Goal: Check status: Check status

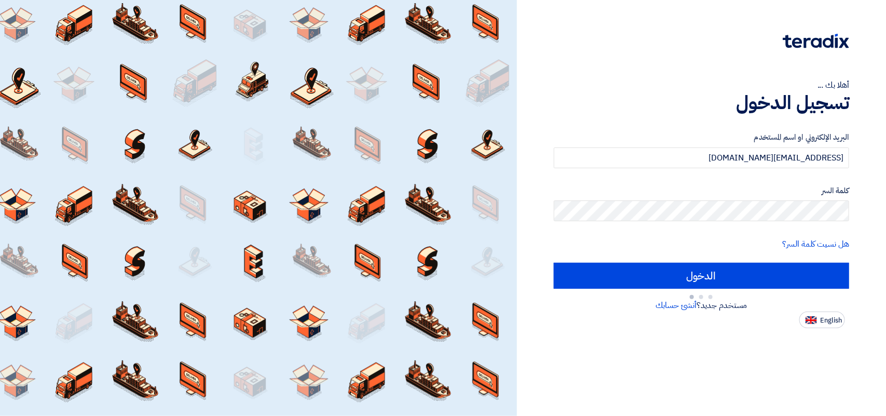
type input "Sign in"
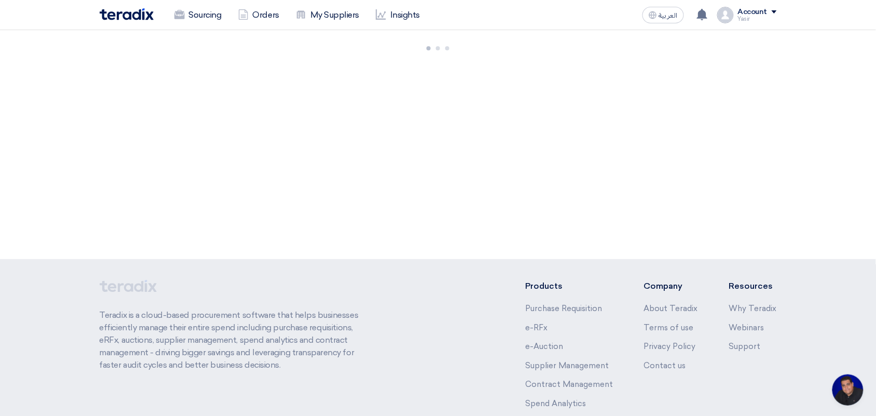
scroll to position [4, 0]
click at [657, 20] on button "العربية ع" at bounding box center [664, 15] width 42 height 17
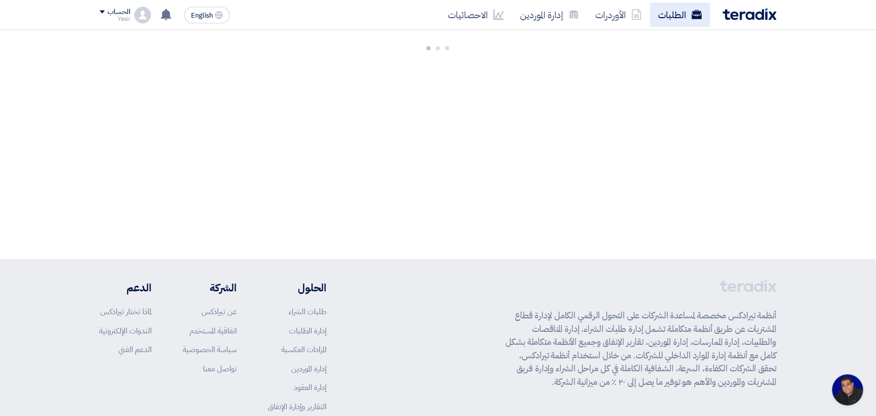
click at [671, 8] on link "الطلبات" at bounding box center [681, 15] width 60 height 24
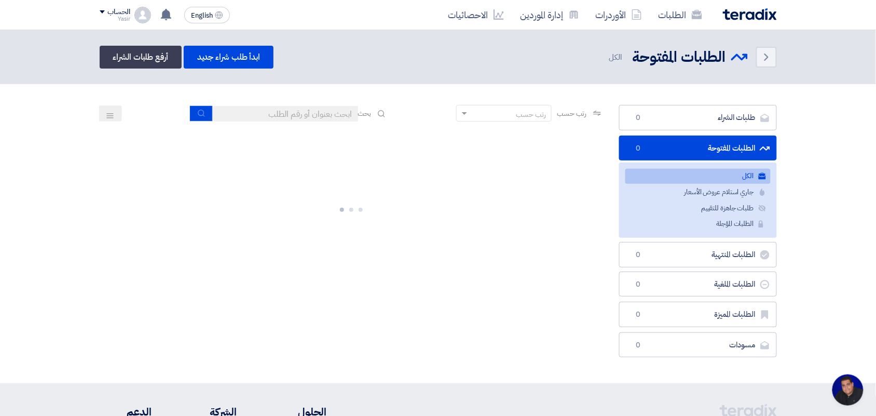
drag, startPoint x: 252, startPoint y: 125, endPoint x: 253, endPoint y: 117, distance: 8.3
click at [252, 124] on div "رتب حسب رتب حسب بحث" at bounding box center [352, 117] width 504 height 25
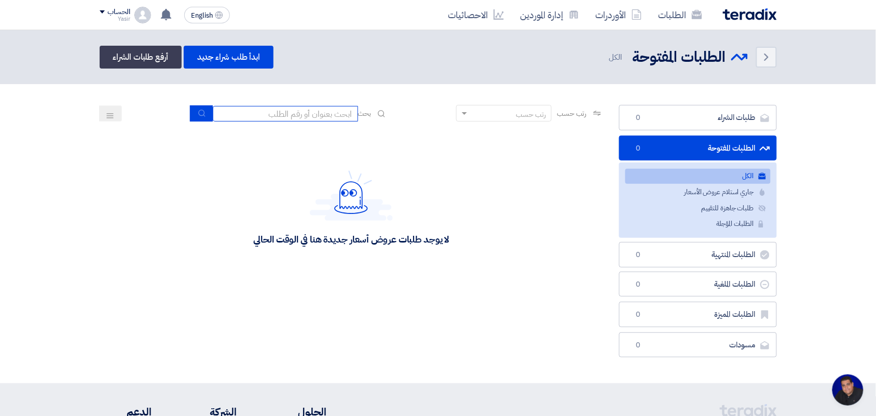
click at [254, 115] on input at bounding box center [285, 114] width 145 height 16
type input "new"
click at [200, 115] on use "submit" at bounding box center [201, 113] width 7 height 7
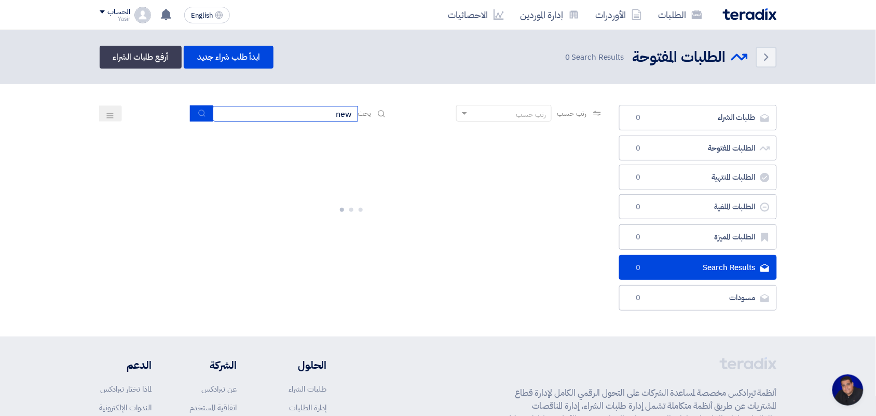
click at [313, 114] on input "new" at bounding box center [285, 114] width 145 height 16
click at [195, 113] on button "submit" at bounding box center [201, 113] width 23 height 16
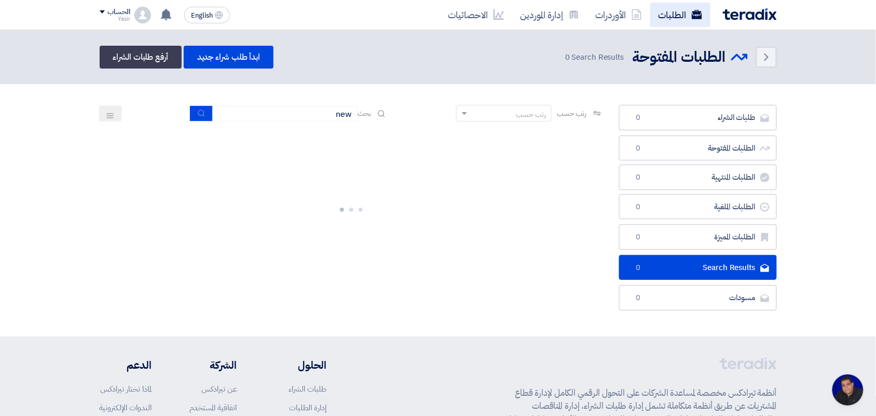
click at [673, 13] on link "الطلبات" at bounding box center [681, 15] width 60 height 24
click at [630, 9] on link "الأوردرات" at bounding box center [619, 15] width 63 height 24
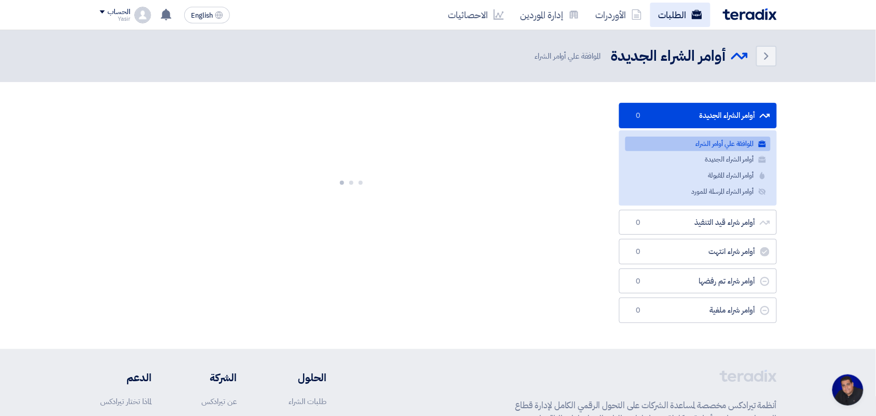
click at [679, 9] on link "الطلبات" at bounding box center [681, 15] width 60 height 24
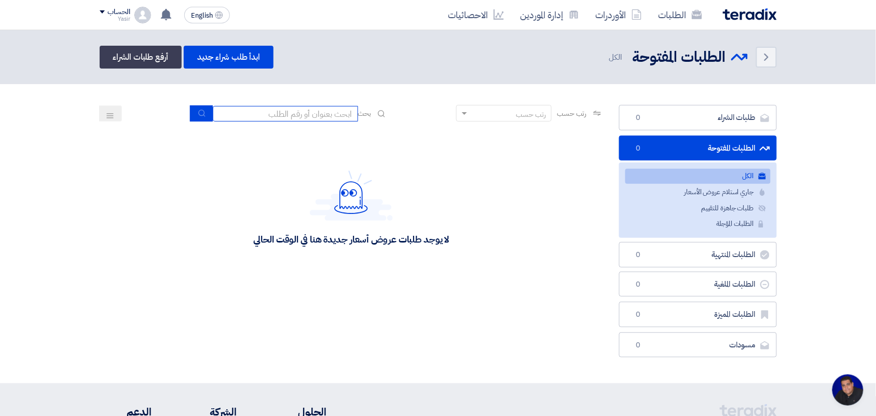
click at [279, 110] on input at bounding box center [285, 114] width 145 height 16
type input "new"
click at [205, 100] on section "طلبات الشراء طلبات الشراء 0 الطلبات المفتوحة الطلبات المفتوحة 0 الكل الكل جاري …" at bounding box center [438, 233] width 876 height 299
click at [204, 112] on button "submit" at bounding box center [201, 113] width 23 height 16
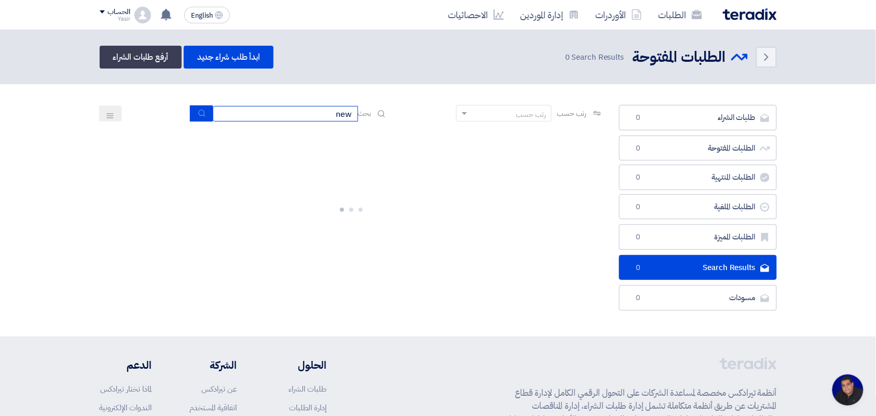
drag, startPoint x: 293, startPoint y: 115, endPoint x: 455, endPoint y: 118, distance: 161.5
click at [455, 118] on div "رتب حسب رتب حسب بحث new" at bounding box center [352, 117] width 504 height 25
click at [327, 110] on input at bounding box center [285, 114] width 145 height 16
type input "8100015879"
click at [199, 114] on icon "submit" at bounding box center [202, 113] width 8 height 8
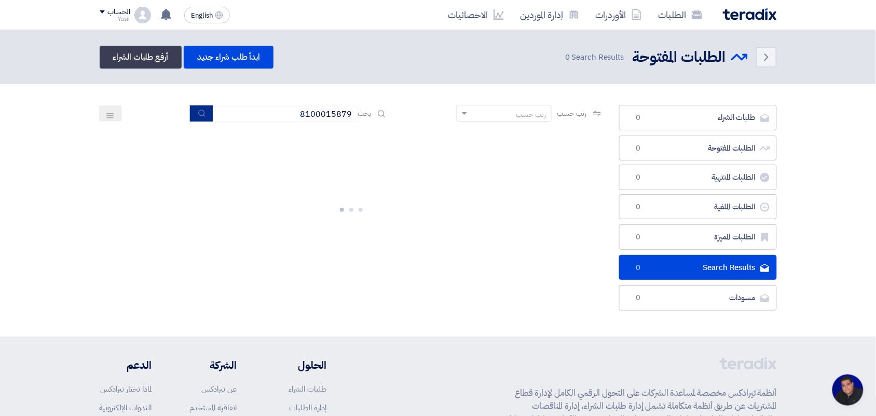
click at [190, 105] on button "submit" at bounding box center [201, 113] width 23 height 16
drag, startPoint x: 266, startPoint y: 116, endPoint x: 512, endPoint y: 130, distance: 247.0
click at [512, 130] on app-rfq-listing-content "رتب حسب رتب حسب بحث 8100015879 مجال الطلب مسؤول المشتريات نوع الطلب" at bounding box center [352, 195] width 504 height 181
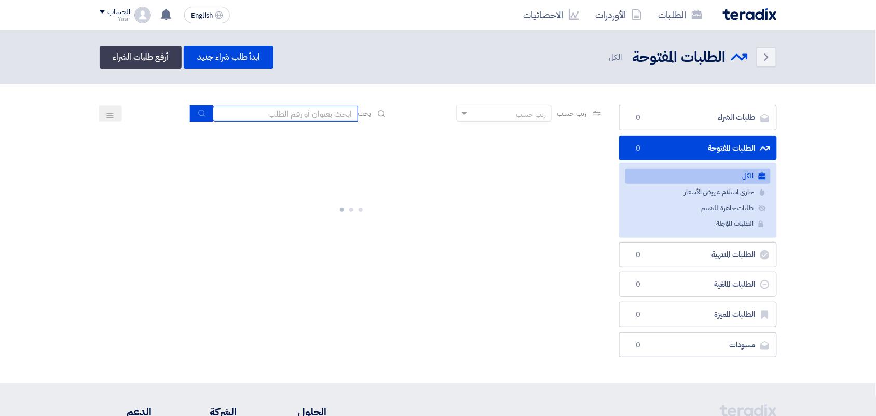
click at [306, 115] on input at bounding box center [285, 114] width 145 height 16
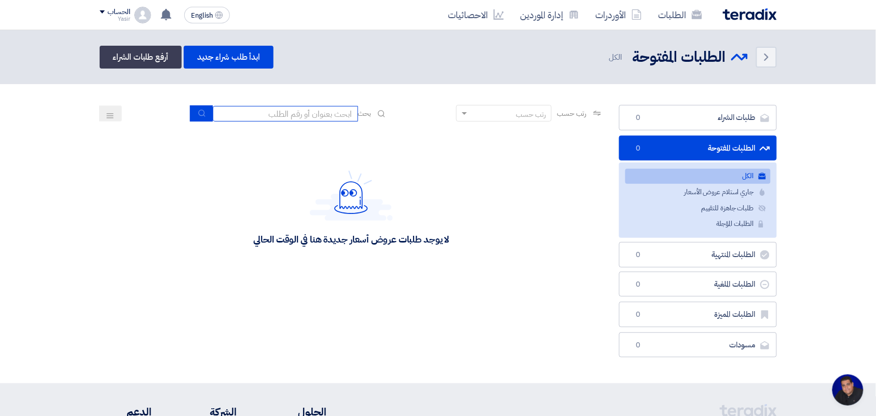
scroll to position [4, 0]
click at [202, 114] on icon "submit" at bounding box center [202, 113] width 8 height 8
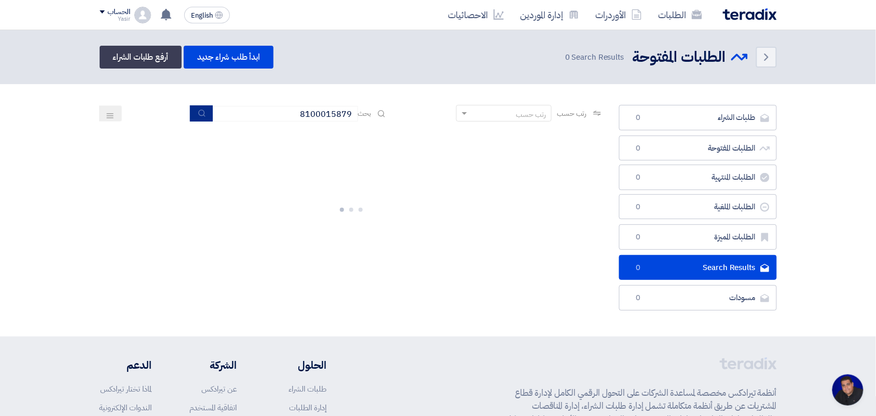
click at [202, 114] on icon "submit" at bounding box center [202, 113] width 8 height 8
click at [281, 106] on input "8100015879" at bounding box center [285, 114] width 145 height 16
type input "8100015879"
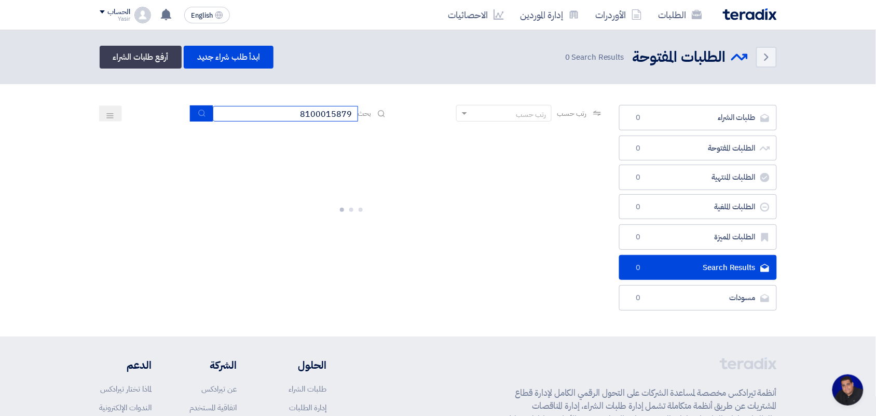
click at [281, 106] on input "8100015879" at bounding box center [285, 114] width 145 height 16
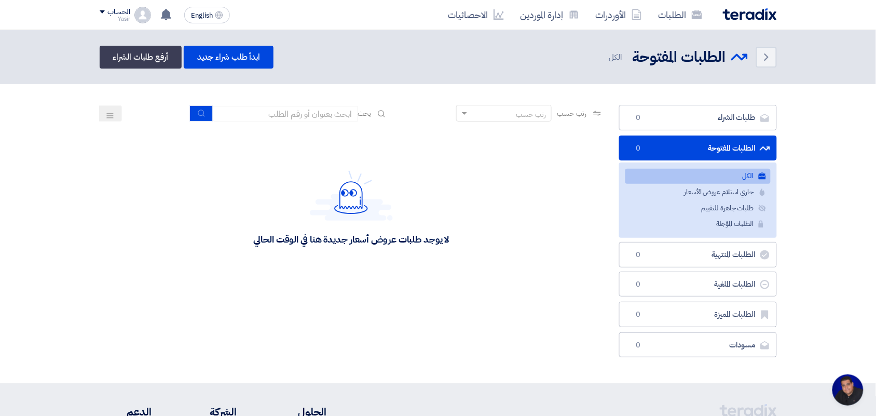
scroll to position [4, 0]
click at [138, 159] on div "لا يوجد طلبات عروض أسعار جديدة هنا في الوقت الحالي" at bounding box center [352, 208] width 504 height 156
click at [672, 15] on link "الطلبات" at bounding box center [681, 15] width 60 height 24
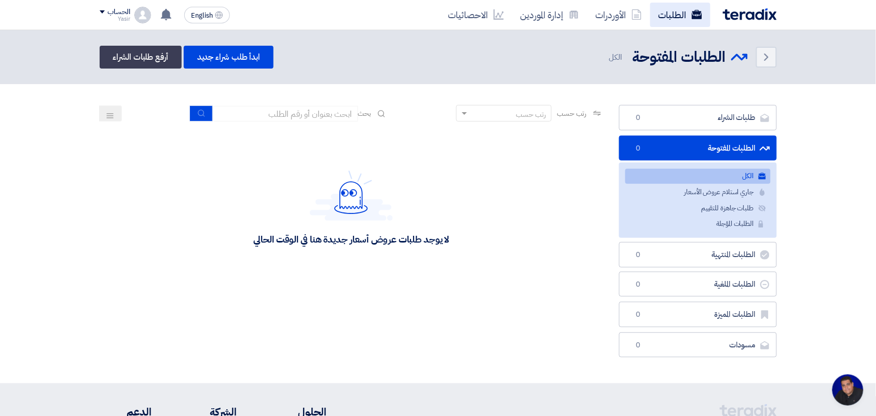
click at [672, 16] on link "الطلبات" at bounding box center [681, 15] width 60 height 24
click at [624, 16] on link "الأوردرات" at bounding box center [619, 15] width 63 height 24
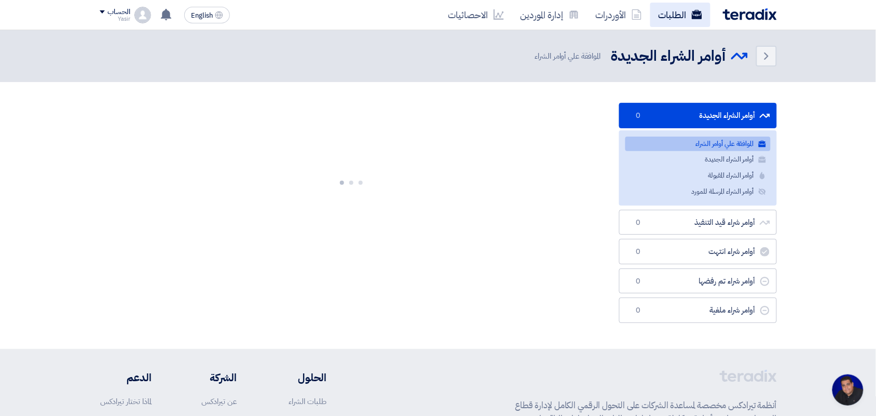
click at [675, 13] on link "الطلبات" at bounding box center [681, 15] width 60 height 24
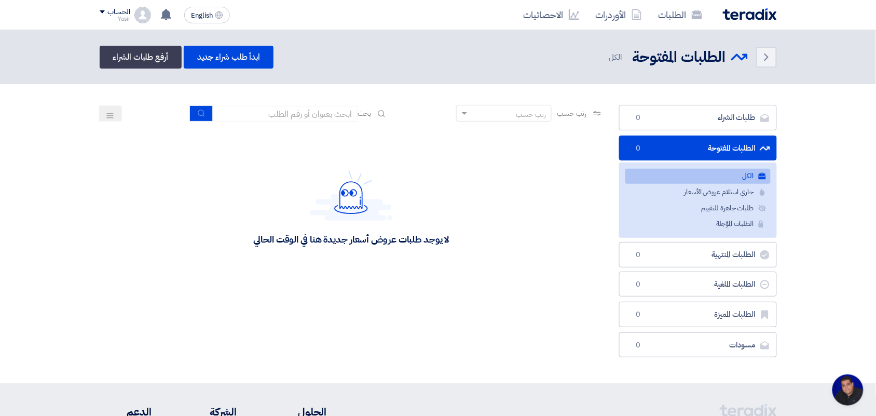
scroll to position [4, 0]
click at [293, 117] on input at bounding box center [285, 114] width 145 height 16
type input "8100015879"
click at [196, 107] on button "submit" at bounding box center [201, 113] width 23 height 16
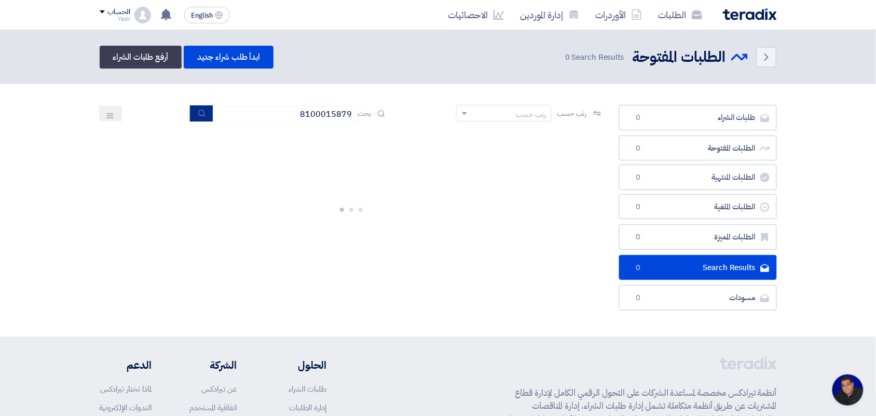
click at [198, 110] on icon "submit" at bounding box center [202, 113] width 8 height 8
click at [198, 116] on icon "submit" at bounding box center [202, 113] width 8 height 8
click at [198, 115] on icon "submit" at bounding box center [202, 113] width 8 height 8
click at [200, 110] on use "submit" at bounding box center [201, 113] width 7 height 7
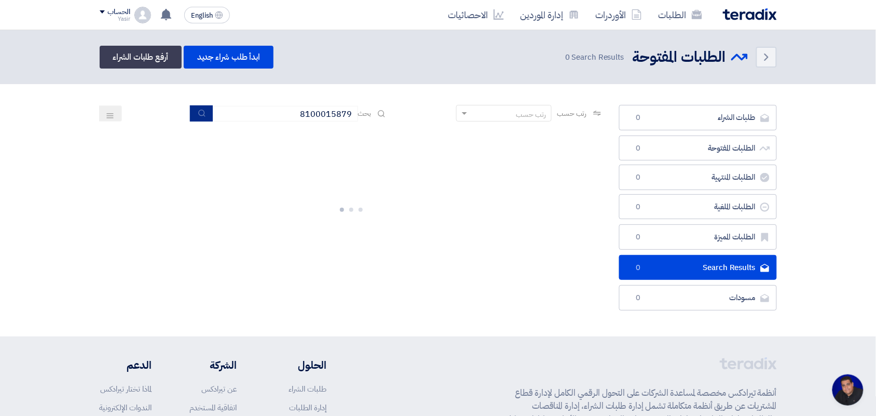
click at [200, 110] on use "submit" at bounding box center [201, 113] width 7 height 7
click at [200, 109] on icon "submit" at bounding box center [202, 113] width 8 height 8
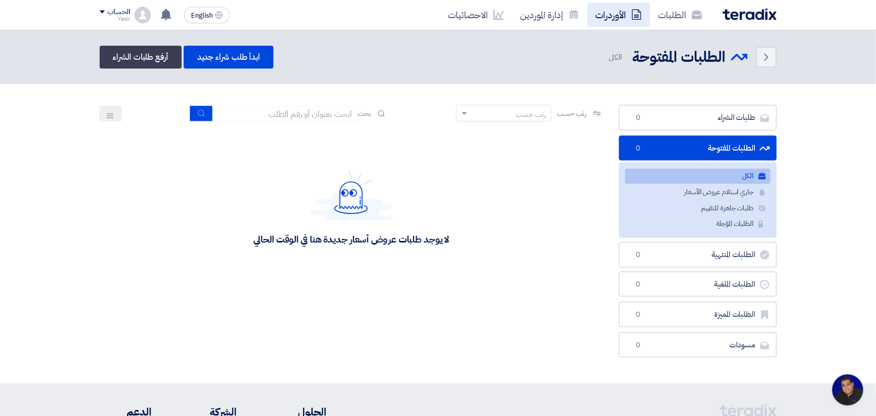
scroll to position [4, 0]
click at [310, 115] on input at bounding box center [285, 114] width 145 height 16
type input "8100015879"
click at [198, 113] on icon "submit" at bounding box center [202, 113] width 8 height 8
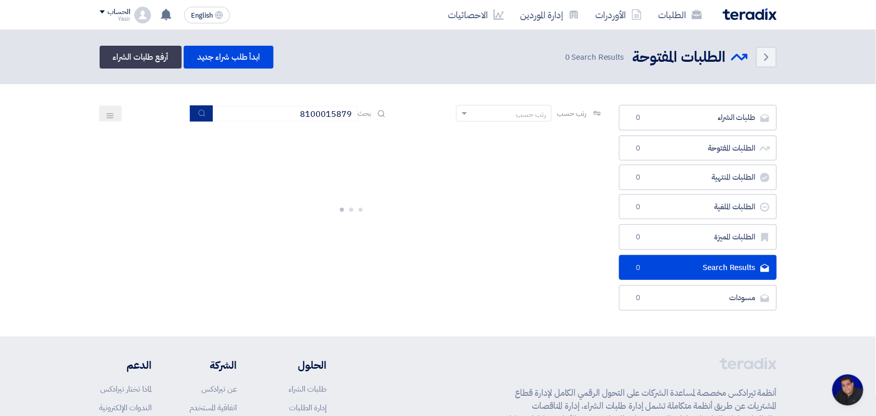
click at [198, 113] on icon "submit" at bounding box center [202, 113] width 8 height 8
click at [280, 117] on input "8100015879" at bounding box center [285, 114] width 145 height 16
drag, startPoint x: 280, startPoint y: 116, endPoint x: 469, endPoint y: 144, distance: 190.5
click at [469, 144] on app-rfq-listing-content "رتب حسب رتب حسب بحث 8100015879 مجال الطلب مسؤول المشتريات نوع الطلب" at bounding box center [352, 195] width 504 height 181
click at [294, 178] on div at bounding box center [352, 208] width 504 height 156
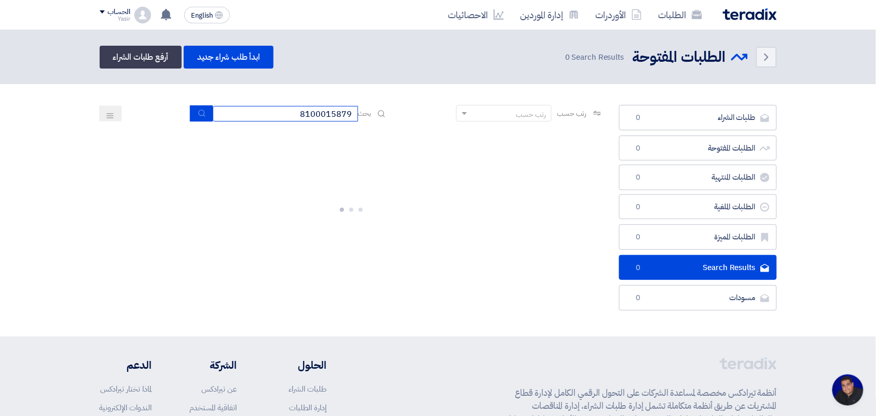
click at [290, 112] on input "8100015879" at bounding box center [285, 114] width 145 height 16
click at [206, 112] on button "submit" at bounding box center [201, 113] width 23 height 16
click at [241, 117] on input "8100015879" at bounding box center [285, 114] width 145 height 16
click at [202, 115] on icon "submit" at bounding box center [202, 113] width 8 height 8
click at [264, 112] on input "8100015879" at bounding box center [285, 114] width 145 height 16
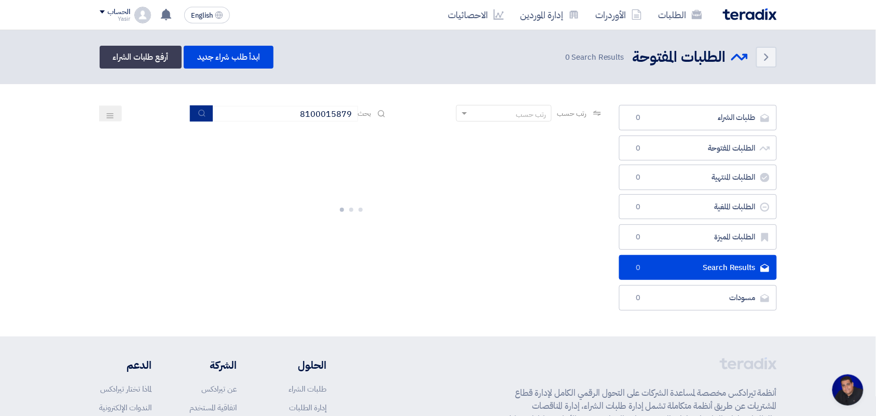
click at [201, 112] on use "submit" at bounding box center [201, 113] width 7 height 7
click at [293, 107] on input "8100015879" at bounding box center [285, 114] width 145 height 16
click at [204, 113] on button "submit" at bounding box center [201, 113] width 23 height 16
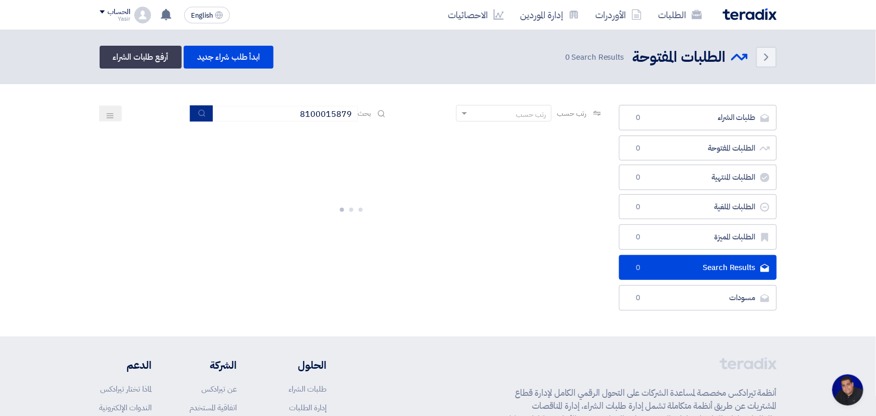
click at [198, 114] on use "submit" at bounding box center [201, 113] width 7 height 7
click at [198, 113] on use "submit" at bounding box center [201, 113] width 7 height 7
click at [198, 112] on use "submit" at bounding box center [201, 113] width 7 height 7
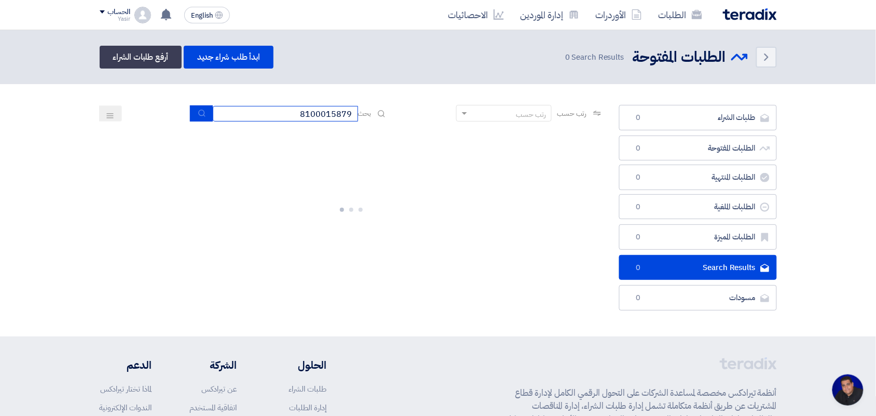
click at [260, 113] on input "8100015879" at bounding box center [285, 114] width 145 height 16
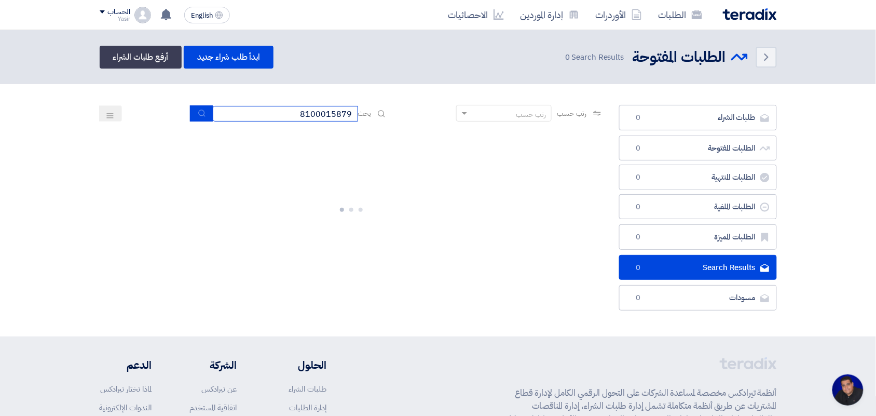
click at [260, 113] on input "8100015879" at bounding box center [285, 114] width 145 height 16
click at [263, 163] on div at bounding box center [352, 208] width 504 height 156
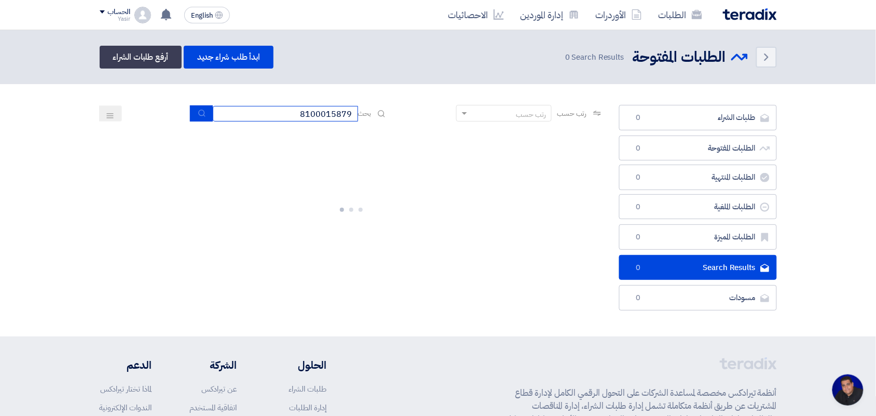
click at [274, 120] on input "8100015879" at bounding box center [285, 114] width 145 height 16
click at [199, 111] on icon "submit" at bounding box center [202, 113] width 8 height 8
click at [234, 118] on input "8100015879" at bounding box center [285, 114] width 145 height 16
click at [274, 120] on div "رتب حسب رتب حسب بحث 8100015879" at bounding box center [352, 117] width 504 height 25
click at [274, 114] on input "8100015879" at bounding box center [285, 114] width 145 height 16
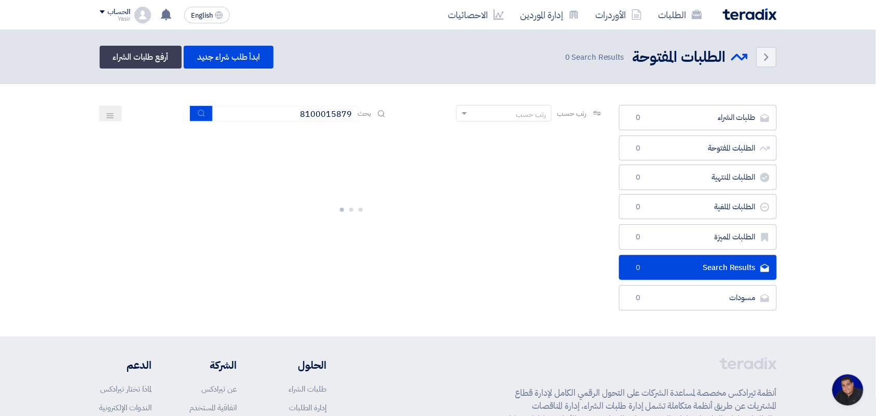
click at [187, 110] on div "رتب حسب رتب حسب بحث 8100015879" at bounding box center [352, 117] width 504 height 25
click at [193, 114] on button "submit" at bounding box center [201, 113] width 23 height 16
click at [242, 117] on input "8100015879" at bounding box center [285, 114] width 145 height 16
click at [112, 115] on use at bounding box center [109, 115] width 7 height 5
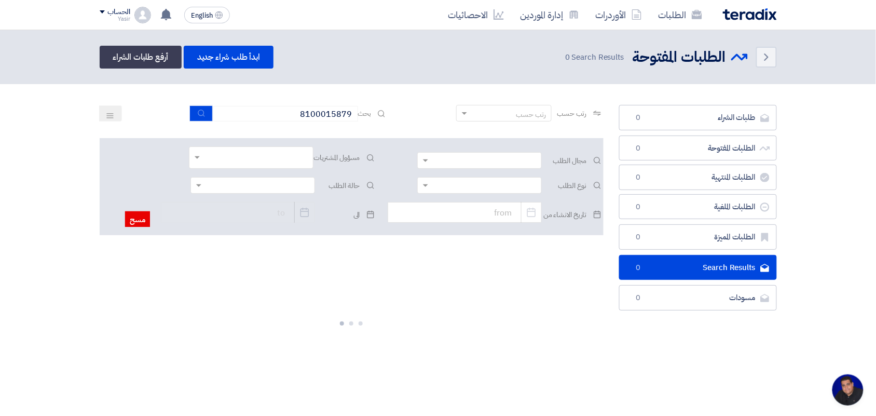
click at [114, 113] on icon at bounding box center [110, 116] width 8 height 8
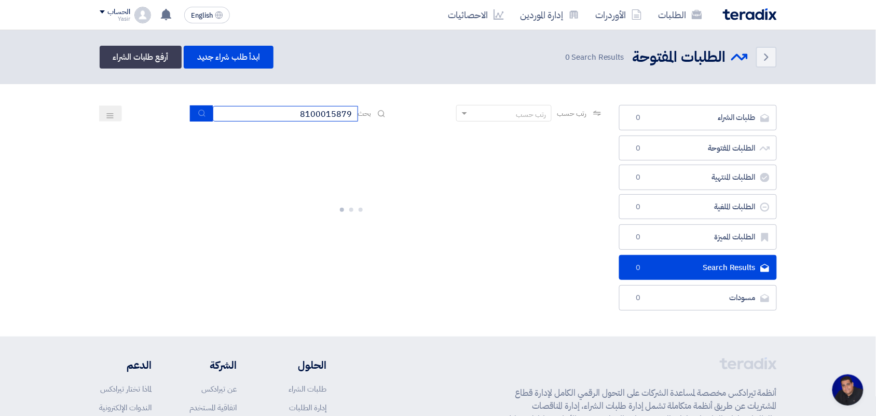
click at [265, 113] on input "8100015879" at bounding box center [285, 114] width 145 height 16
click at [198, 115] on icon "submit" at bounding box center [202, 113] width 8 height 8
click at [247, 120] on div "رتب حسب رتب حسب بحث 8100015879" at bounding box center [352, 117] width 504 height 25
click at [248, 114] on input "8100015879" at bounding box center [285, 114] width 145 height 16
click at [204, 112] on button "submit" at bounding box center [201, 113] width 23 height 16
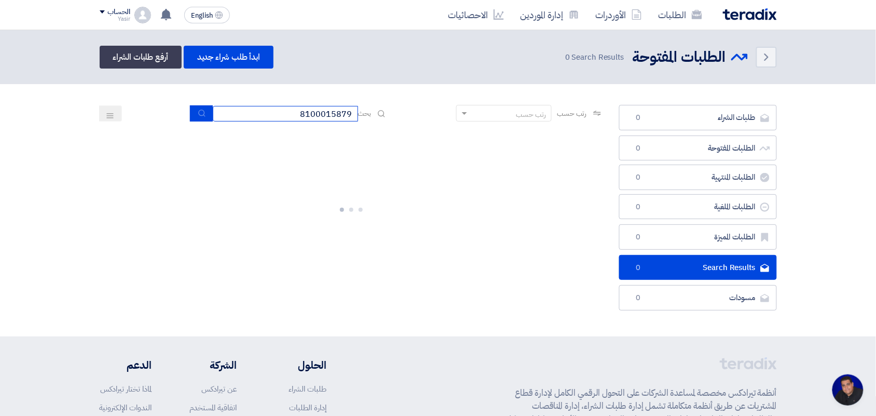
click at [248, 119] on input "8100015879" at bounding box center [285, 114] width 145 height 16
drag, startPoint x: 214, startPoint y: 94, endPoint x: 91, endPoint y: 141, distance: 131.0
click at [92, 141] on div at bounding box center [352, 208] width 520 height 156
click at [255, 106] on input "8100015879" at bounding box center [285, 114] width 145 height 16
click at [193, 114] on button "submit" at bounding box center [201, 113] width 23 height 16
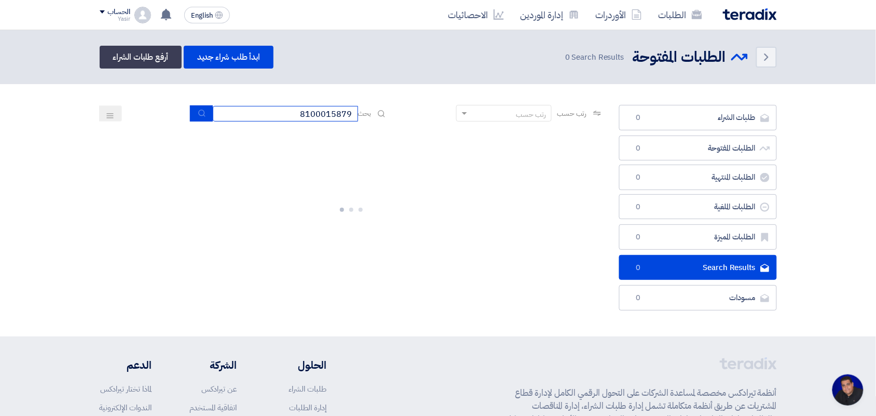
click at [240, 106] on input "8100015879" at bounding box center [285, 114] width 145 height 16
click at [199, 111] on icon "submit" at bounding box center [202, 113] width 8 height 8
click at [238, 118] on input "8100015879" at bounding box center [285, 114] width 145 height 16
click at [190, 111] on button "submit" at bounding box center [201, 113] width 23 height 16
click at [228, 124] on div "رتب حسب رتب حسب بحث 8100015879" at bounding box center [352, 117] width 504 height 25
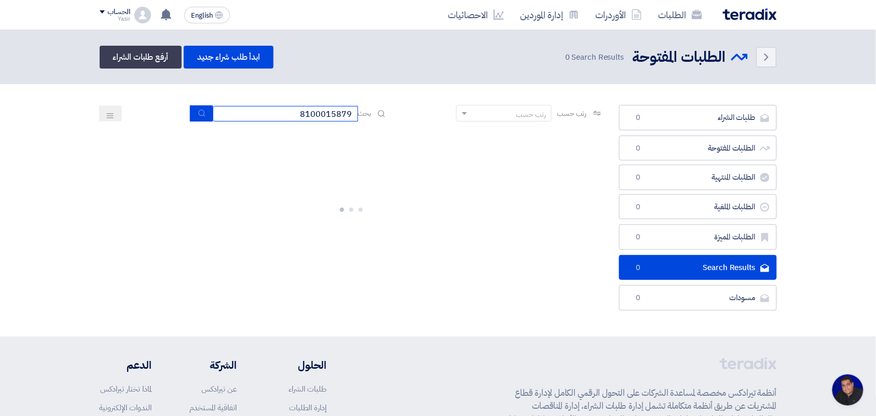
click at [228, 118] on input "8100015879" at bounding box center [285, 114] width 145 height 16
click at [200, 113] on icon "submit" at bounding box center [202, 113] width 8 height 8
click at [230, 113] on input "8100015879" at bounding box center [285, 114] width 145 height 16
click at [632, 22] on link "الأوردرات" at bounding box center [619, 15] width 63 height 24
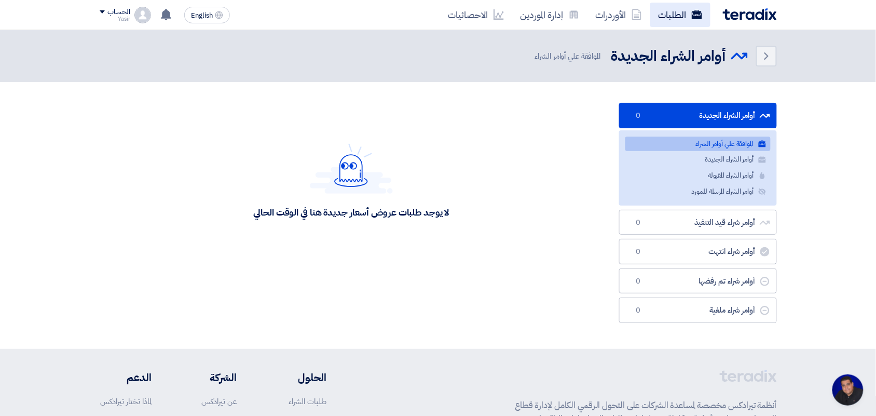
click at [660, 17] on link "الطلبات" at bounding box center [681, 15] width 60 height 24
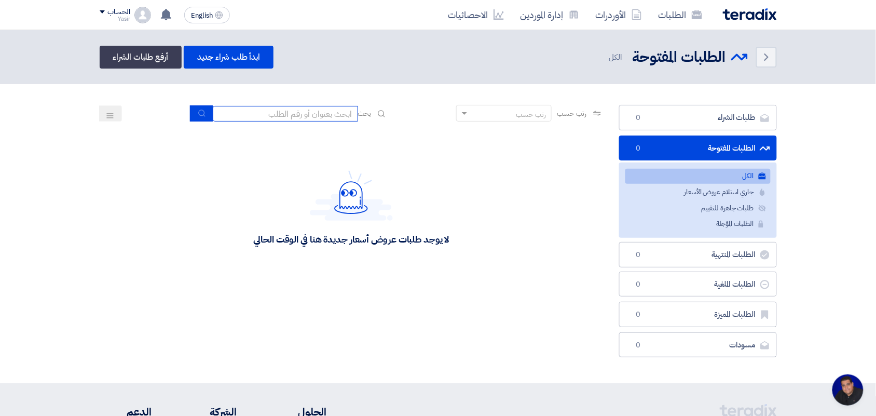
click at [320, 115] on input at bounding box center [285, 114] width 145 height 16
type input "8100015879"
click at [192, 106] on button "submit" at bounding box center [201, 113] width 23 height 16
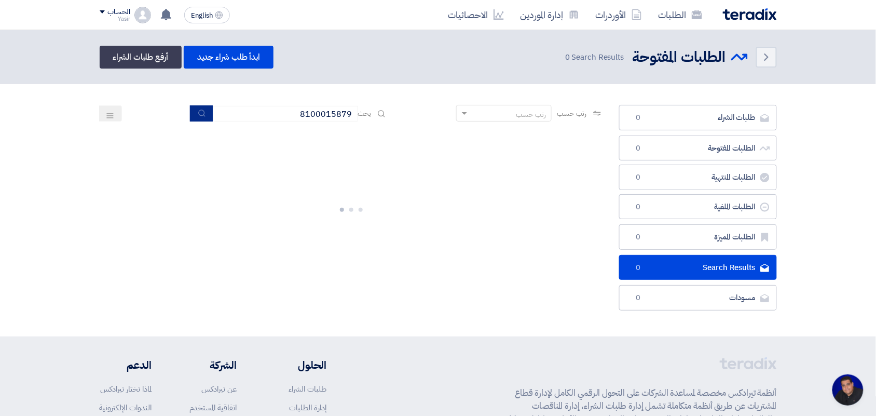
click at [198, 118] on button "submit" at bounding box center [201, 113] width 23 height 16
click at [101, 117] on button at bounding box center [110, 113] width 23 height 16
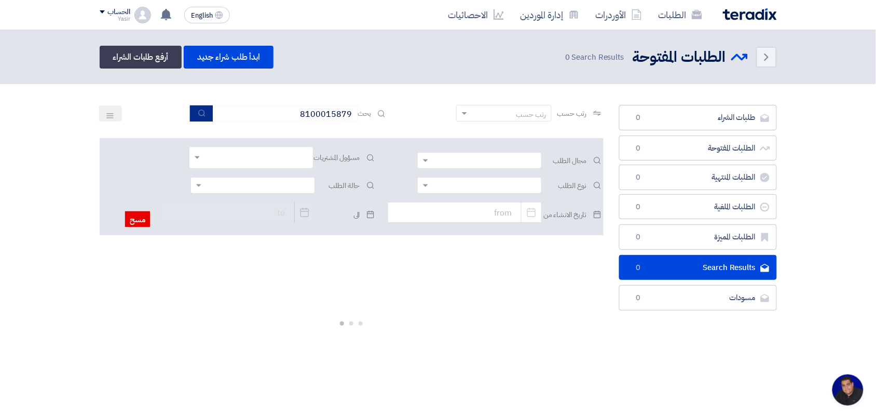
click at [198, 116] on icon "submit" at bounding box center [202, 113] width 8 height 8
click at [246, 114] on input "8100015879" at bounding box center [285, 114] width 145 height 16
click at [208, 113] on button "submit" at bounding box center [201, 113] width 23 height 16
click at [232, 113] on input "8100015879" at bounding box center [285, 114] width 145 height 16
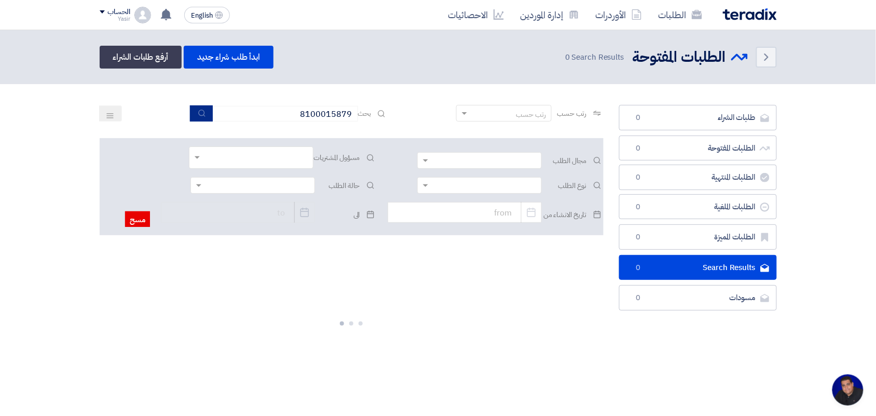
click at [199, 110] on use "submit" at bounding box center [201, 113] width 7 height 7
click at [261, 117] on input "8100015879" at bounding box center [285, 114] width 145 height 16
drag, startPoint x: 261, startPoint y: 117, endPoint x: 492, endPoint y: 148, distance: 233.6
click at [492, 148] on app-rfq-listing-content "رتب حسب رتب حسب بحث 8100015879 مجال الطلب مسؤول المشتريات نوع الطلب" at bounding box center [352, 252] width 504 height 294
click at [337, 106] on input at bounding box center [285, 114] width 145 height 16
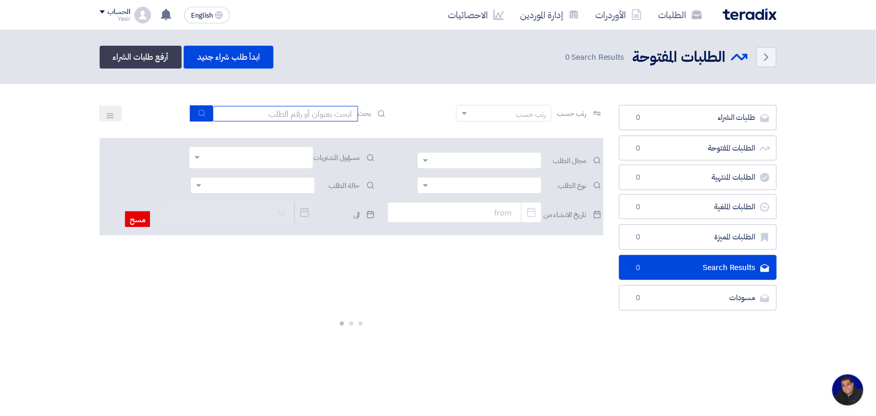
paste input "8100015879"
type input "8100015879"
click at [195, 106] on button "submit" at bounding box center [201, 113] width 23 height 16
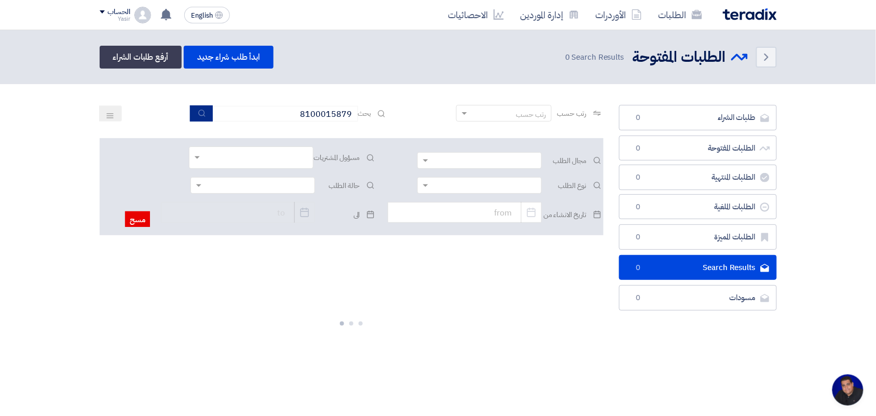
click at [195, 106] on button "submit" at bounding box center [201, 113] width 23 height 16
click at [596, 15] on link "الأوردرات" at bounding box center [619, 15] width 63 height 24
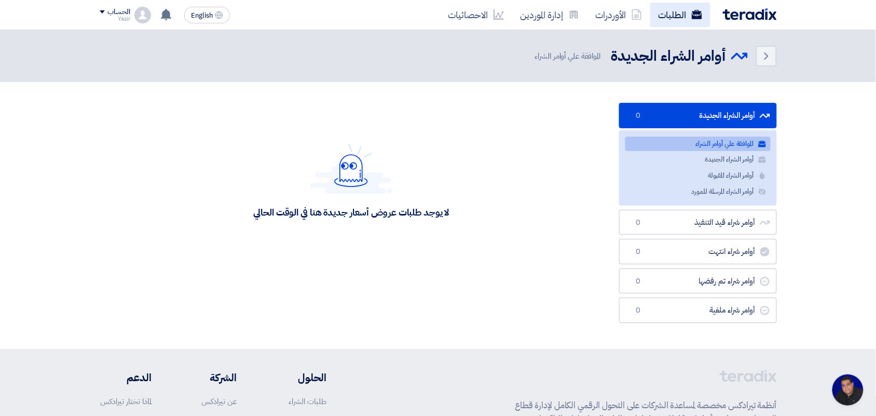
click at [666, 11] on link "الطلبات" at bounding box center [681, 15] width 60 height 24
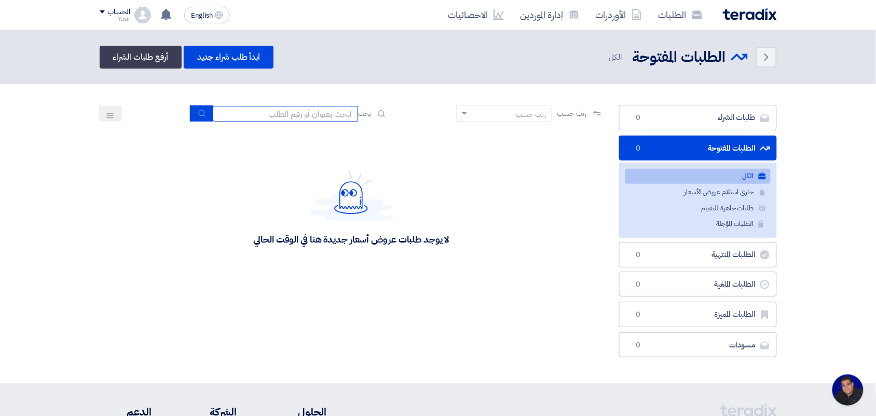
click at [323, 118] on input at bounding box center [285, 114] width 145 height 16
paste input "8100015879"
type input "8100015879"
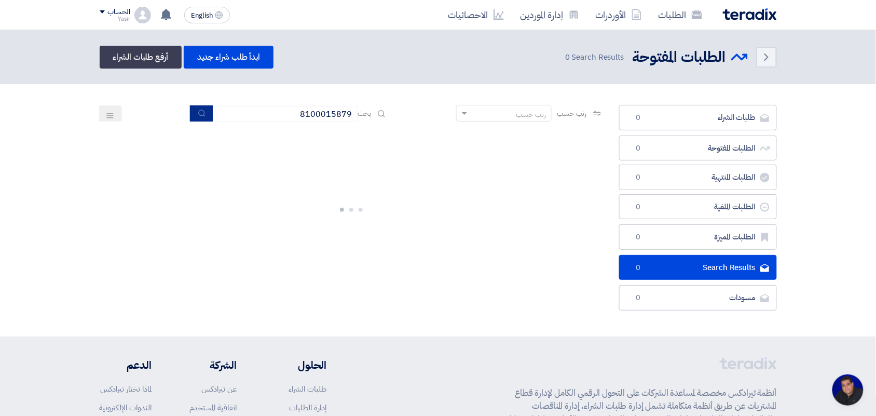
click at [196, 105] on button "submit" at bounding box center [201, 113] width 23 height 16
click at [198, 115] on icon "submit" at bounding box center [202, 113] width 8 height 8
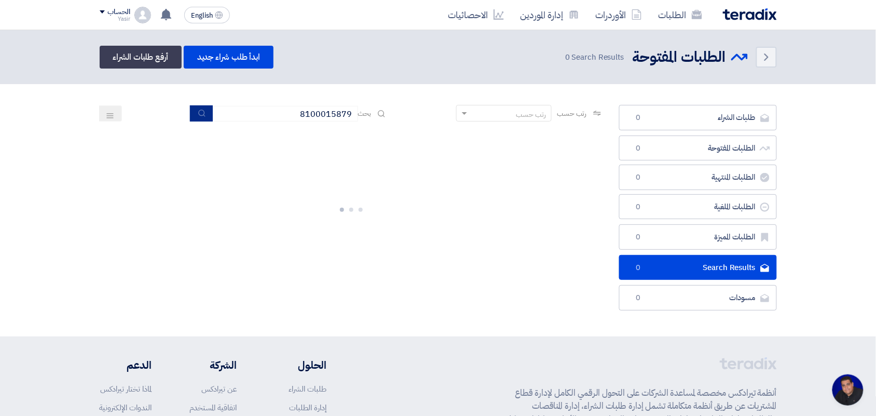
click at [198, 115] on icon "submit" at bounding box center [202, 113] width 8 height 8
click at [195, 118] on button "submit" at bounding box center [201, 113] width 23 height 16
click at [256, 118] on input "8100015879" at bounding box center [285, 114] width 145 height 16
click at [202, 115] on icon "submit" at bounding box center [202, 113] width 8 height 8
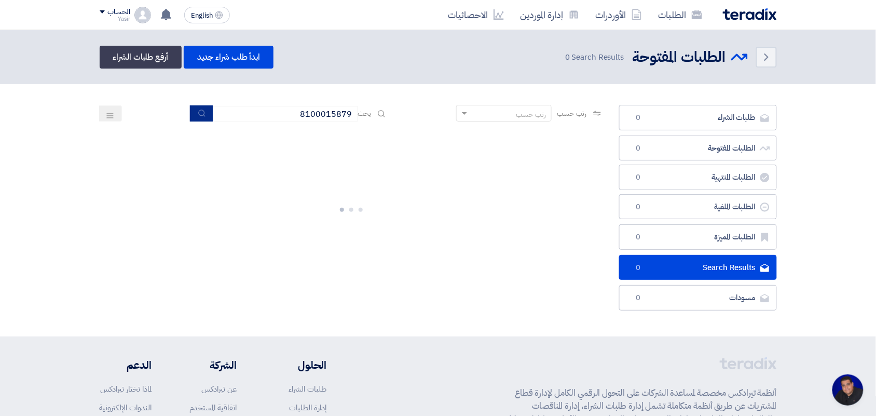
click at [202, 115] on icon "submit" at bounding box center [202, 113] width 8 height 8
click at [237, 117] on input "8100015879" at bounding box center [285, 114] width 145 height 16
click at [204, 115] on button "submit" at bounding box center [201, 113] width 23 height 16
click at [245, 117] on input "8100015879" at bounding box center [285, 114] width 145 height 16
click at [213, 118] on input "8100015879" at bounding box center [285, 114] width 145 height 16
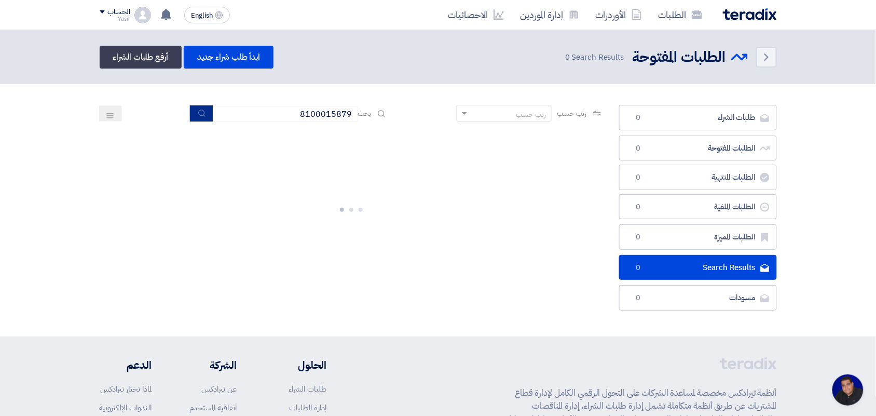
click at [200, 115] on use "submit" at bounding box center [201, 113] width 7 height 7
click at [243, 115] on input "8100015879" at bounding box center [285, 114] width 145 height 16
click at [204, 116] on button "submit" at bounding box center [201, 113] width 23 height 16
click at [233, 117] on input "8100015879" at bounding box center [285, 114] width 145 height 16
click at [192, 114] on button "submit" at bounding box center [201, 113] width 23 height 16
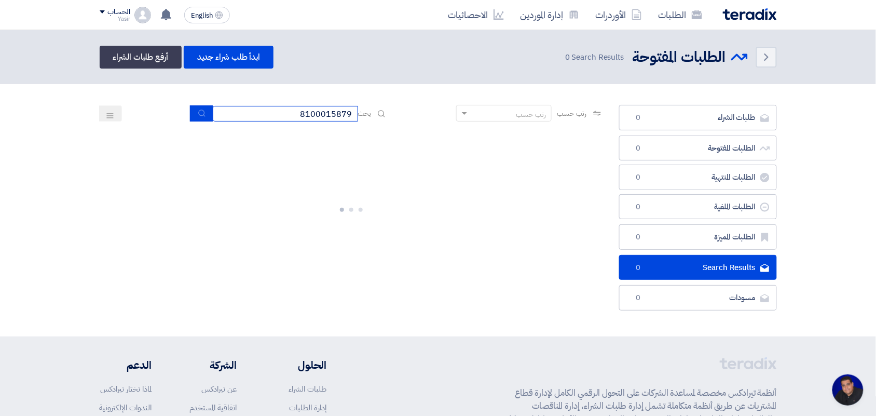
drag, startPoint x: 235, startPoint y: 118, endPoint x: 224, endPoint y: 113, distance: 12.1
click at [235, 118] on input "8100015879" at bounding box center [285, 114] width 145 height 16
click at [200, 114] on icon "submit" at bounding box center [202, 113] width 8 height 8
click at [240, 114] on input "8100015879" at bounding box center [285, 114] width 145 height 16
click at [200, 113] on icon "submit" at bounding box center [202, 113] width 8 height 8
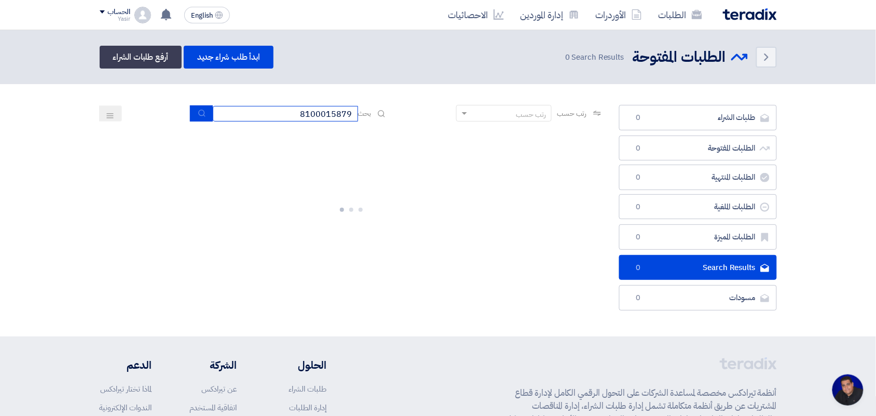
click at [230, 116] on input "8100015879" at bounding box center [285, 114] width 145 height 16
click at [198, 115] on icon "submit" at bounding box center [202, 113] width 8 height 8
click at [200, 117] on button "submit" at bounding box center [201, 113] width 23 height 16
click at [285, 117] on input "8100015879" at bounding box center [285, 114] width 145 height 16
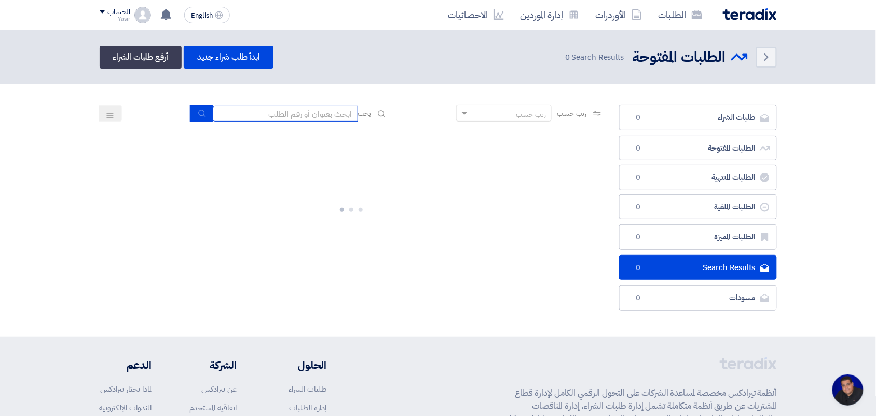
click at [276, 111] on input at bounding box center [285, 114] width 145 height 16
drag, startPoint x: 276, startPoint y: 110, endPoint x: 266, endPoint y: 109, distance: 9.4
click at [266, 109] on input at bounding box center [285, 114] width 145 height 16
paste input "8100015879"
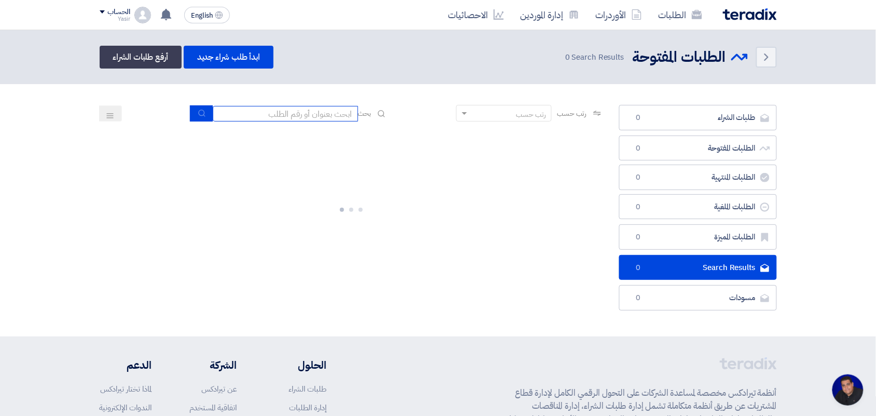
type input "8100015879"
click at [205, 112] on button "submit" at bounding box center [201, 113] width 23 height 16
click at [260, 115] on input "8100015879" at bounding box center [285, 114] width 145 height 16
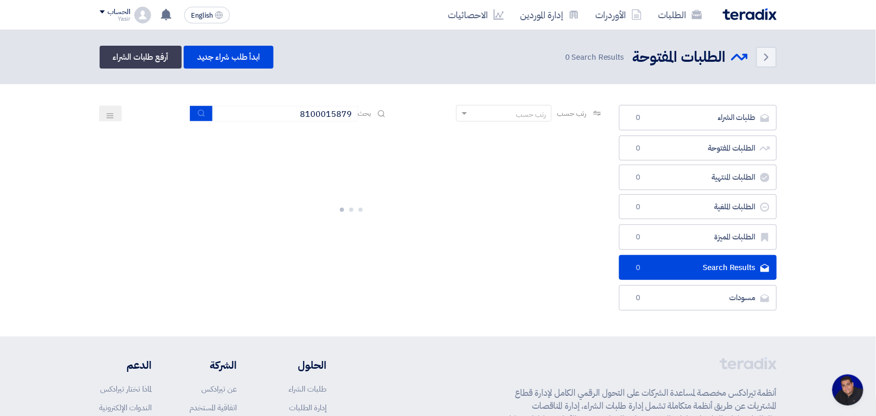
click at [190, 100] on section "طلبات الشراء طلبات الشراء 0 الطلبات المفتوحة الطلبات المفتوحة 0 الطلبات المنتهي…" at bounding box center [438, 210] width 876 height 252
click at [209, 133] on div at bounding box center [352, 208] width 504 height 156
click at [200, 113] on icon "submit" at bounding box center [202, 113] width 8 height 8
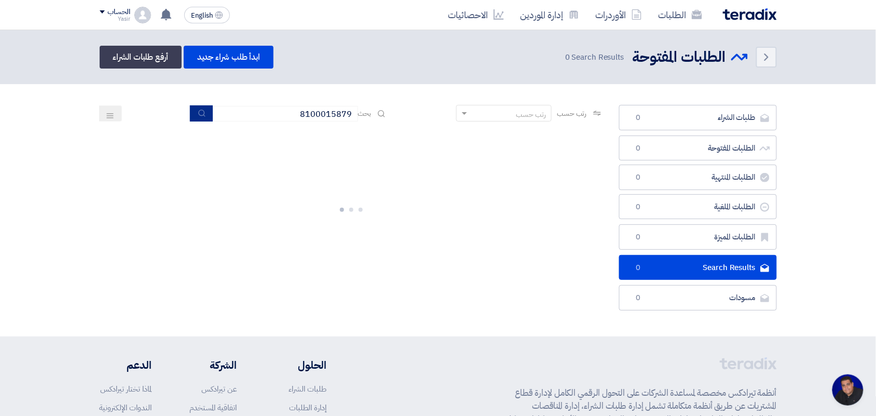
click at [200, 113] on icon "submit" at bounding box center [202, 113] width 8 height 8
click at [629, 17] on link "الأوردرات" at bounding box center [619, 15] width 63 height 24
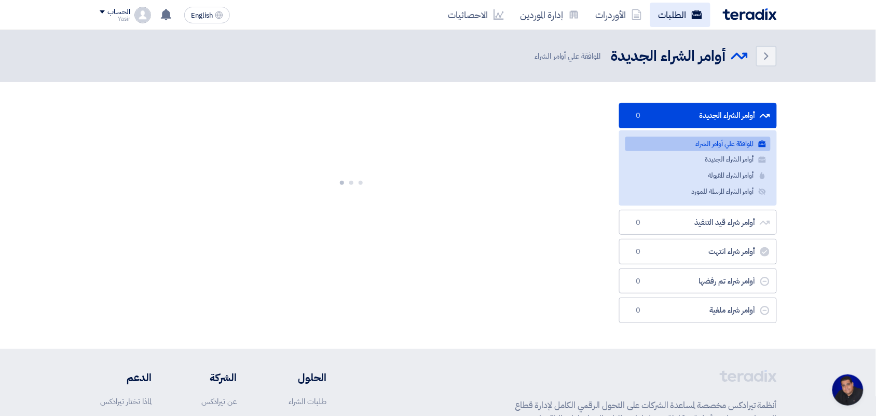
click at [671, 17] on link "الطلبات" at bounding box center [681, 15] width 60 height 24
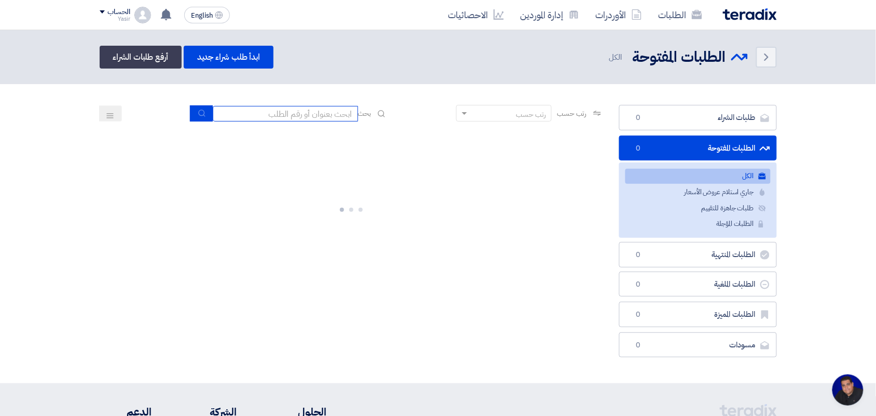
click at [337, 112] on input at bounding box center [285, 114] width 145 height 16
type input "8100015879"
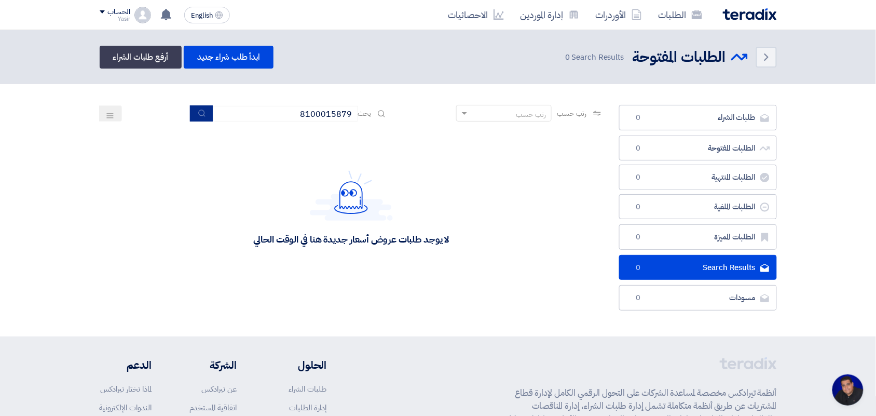
click at [200, 113] on icon "submit" at bounding box center [202, 113] width 8 height 8
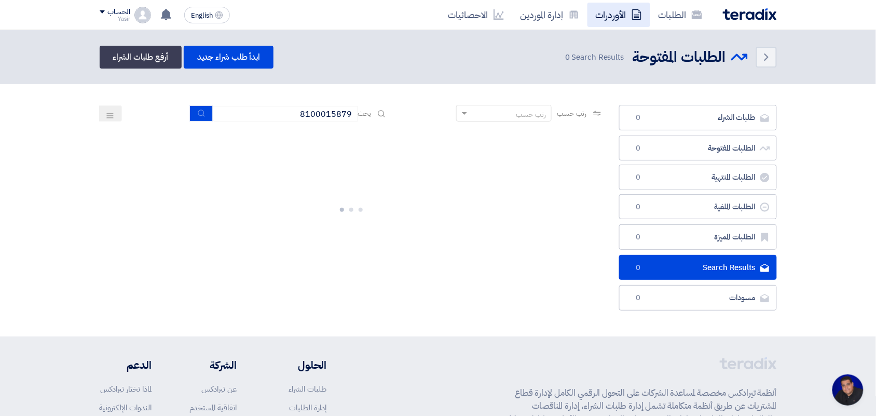
click at [624, 21] on link "الأوردرات" at bounding box center [619, 15] width 63 height 24
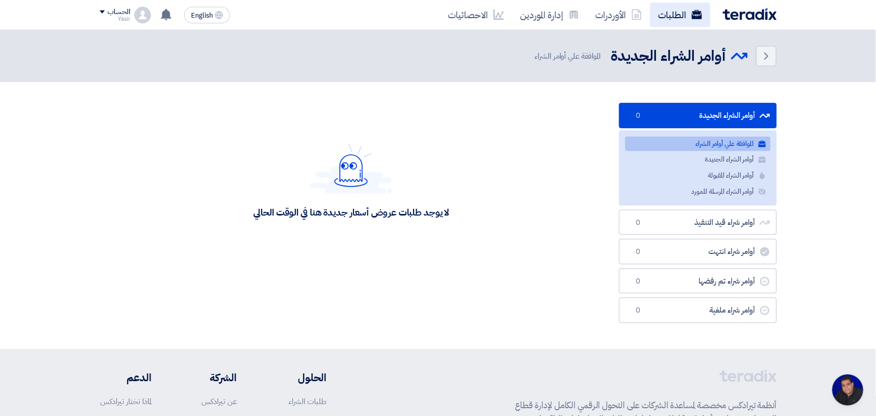
click at [670, 19] on link "الطلبات" at bounding box center [681, 15] width 60 height 24
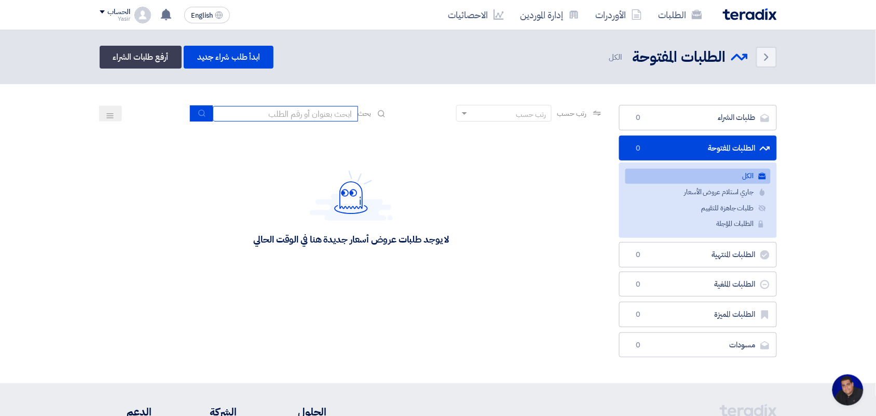
click at [313, 109] on input at bounding box center [285, 114] width 145 height 16
type input "8100015879"
click at [201, 114] on use "submit" at bounding box center [201, 113] width 7 height 7
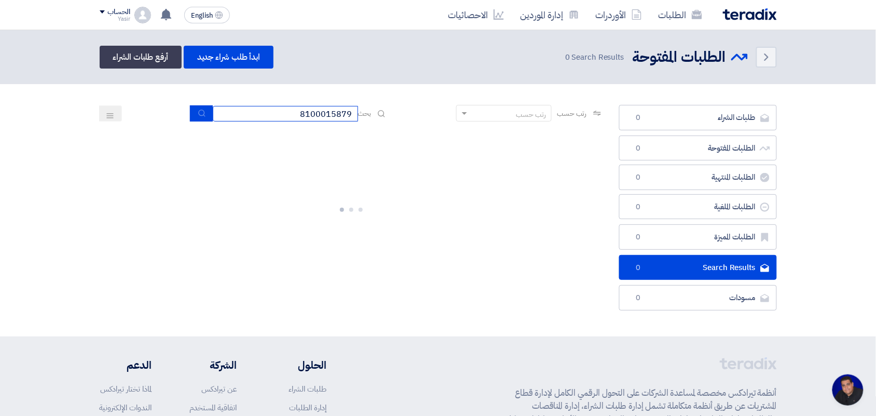
click at [270, 112] on input "8100015879" at bounding box center [285, 114] width 145 height 16
click at [200, 112] on icon "submit" at bounding box center [202, 113] width 8 height 8
click at [253, 112] on input "8100015879" at bounding box center [285, 114] width 145 height 16
click at [206, 115] on button "submit" at bounding box center [201, 113] width 23 height 16
click at [256, 112] on input "8100015879" at bounding box center [285, 114] width 145 height 16
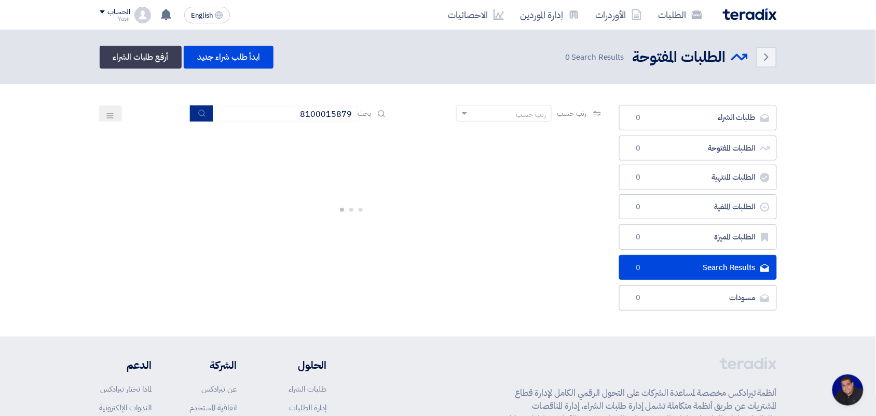
click at [194, 111] on button "submit" at bounding box center [201, 113] width 23 height 16
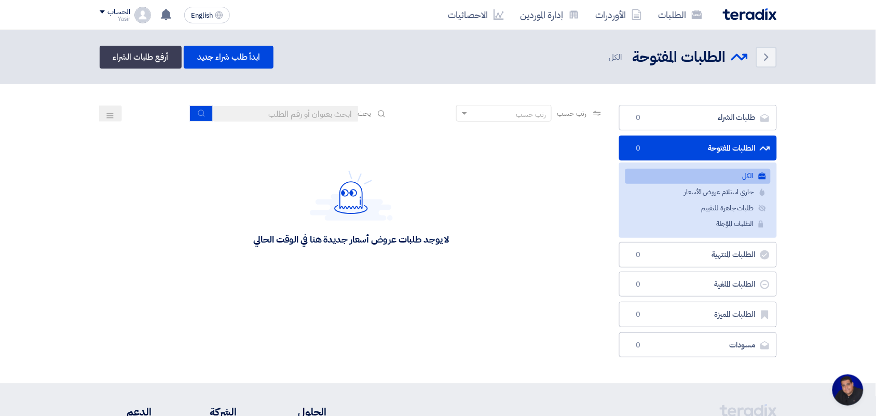
scroll to position [4, 0]
click at [306, 117] on input at bounding box center [285, 114] width 145 height 16
type input "new"
click at [198, 110] on icon "submit" at bounding box center [202, 113] width 8 height 8
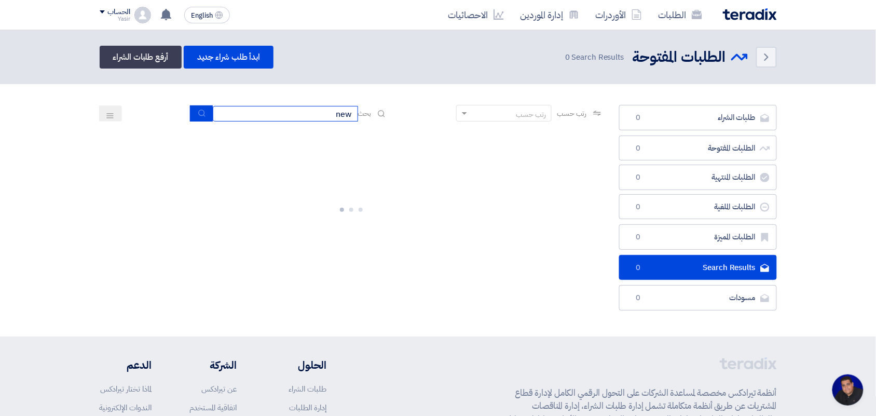
click at [324, 113] on input "new" at bounding box center [285, 114] width 145 height 16
click at [201, 117] on button "submit" at bounding box center [201, 113] width 23 height 16
click at [291, 114] on input "new" at bounding box center [285, 114] width 145 height 16
click at [205, 115] on button "submit" at bounding box center [201, 113] width 23 height 16
click at [322, 119] on input "new" at bounding box center [285, 114] width 145 height 16
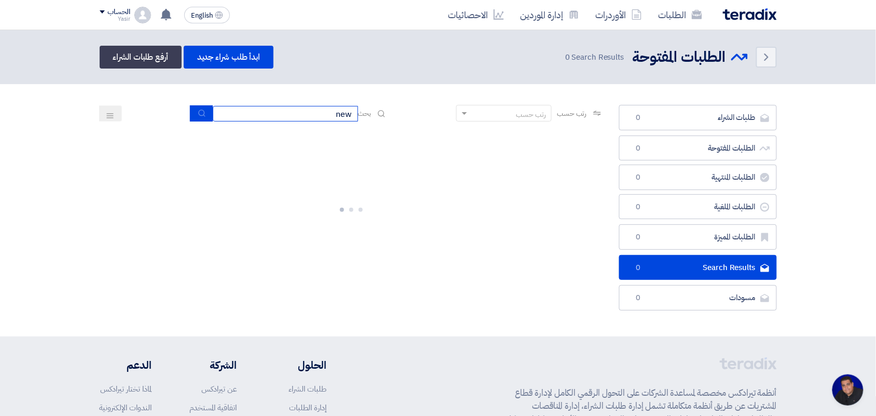
click at [322, 119] on input "new" at bounding box center [285, 114] width 145 height 16
click at [314, 122] on div "رتب حسب رتب حسب بحث new" at bounding box center [352, 117] width 504 height 25
drag, startPoint x: 315, startPoint y: 117, endPoint x: 478, endPoint y: 125, distance: 163.7
click at [478, 125] on div "رتب حسب رتب حسب بحث new" at bounding box center [352, 117] width 504 height 25
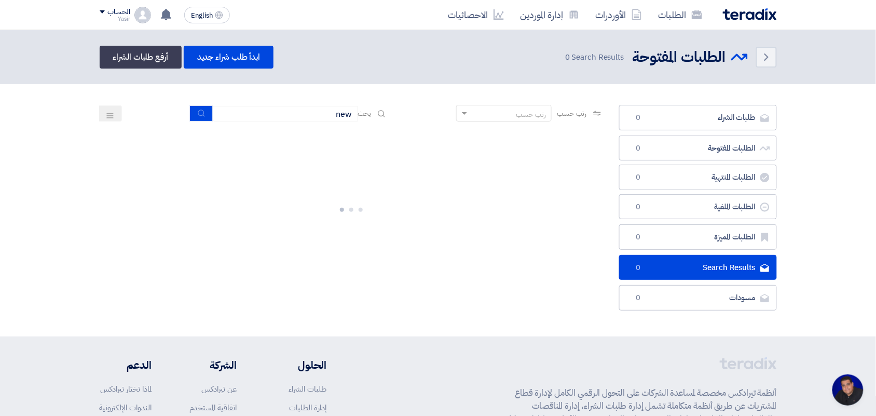
click at [201, 121] on div "رتب حسب رتب حسب بحث new" at bounding box center [352, 117] width 504 height 25
click at [201, 115] on icon "submit" at bounding box center [202, 113] width 8 height 8
click at [201, 114] on use "submit" at bounding box center [201, 113] width 7 height 7
click at [201, 113] on use "submit" at bounding box center [201, 113] width 7 height 7
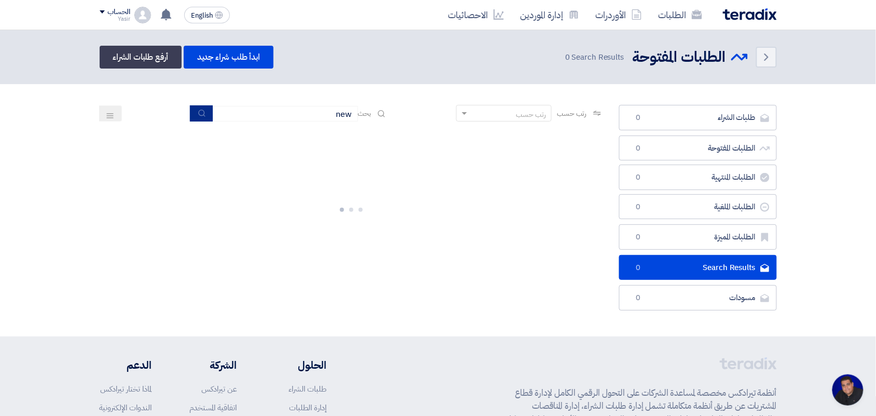
click at [201, 113] on use "submit" at bounding box center [201, 113] width 7 height 7
click at [201, 113] on icon "submit" at bounding box center [202, 113] width 8 height 8
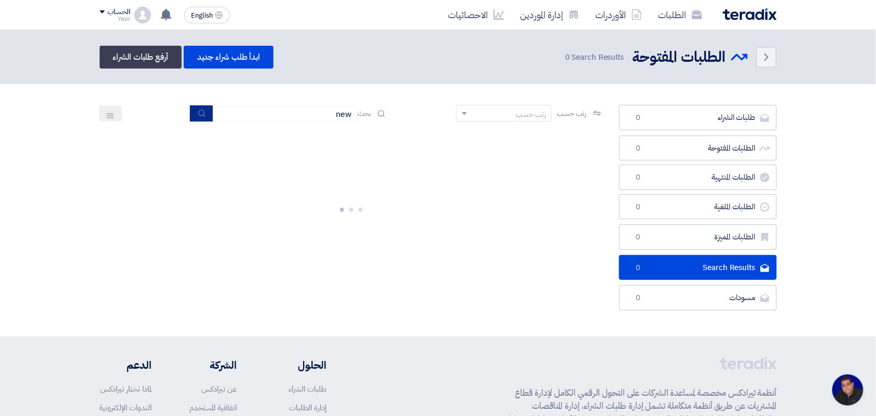
click at [201, 113] on icon "submit" at bounding box center [202, 113] width 8 height 8
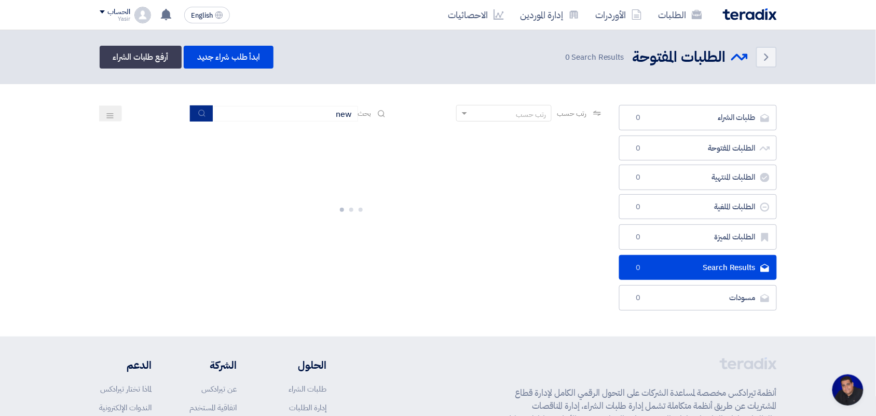
click at [201, 113] on icon "submit" at bounding box center [202, 113] width 8 height 8
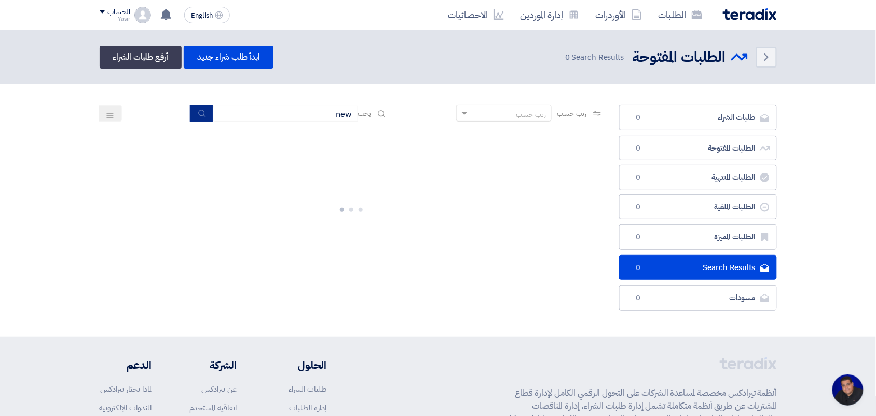
click at [201, 113] on icon "submit" at bounding box center [202, 113] width 8 height 8
click at [662, 16] on link "الطلبات" at bounding box center [681, 15] width 60 height 24
click at [621, 16] on link "الأوردرات" at bounding box center [619, 15] width 63 height 24
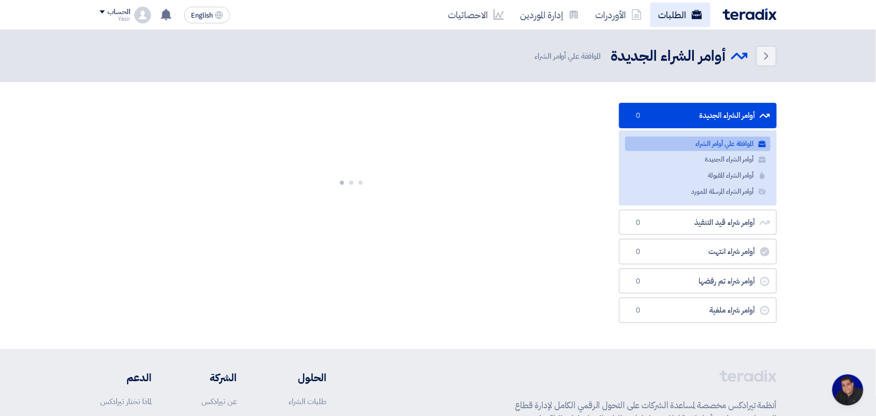
click at [671, 19] on link "الطلبات" at bounding box center [681, 15] width 60 height 24
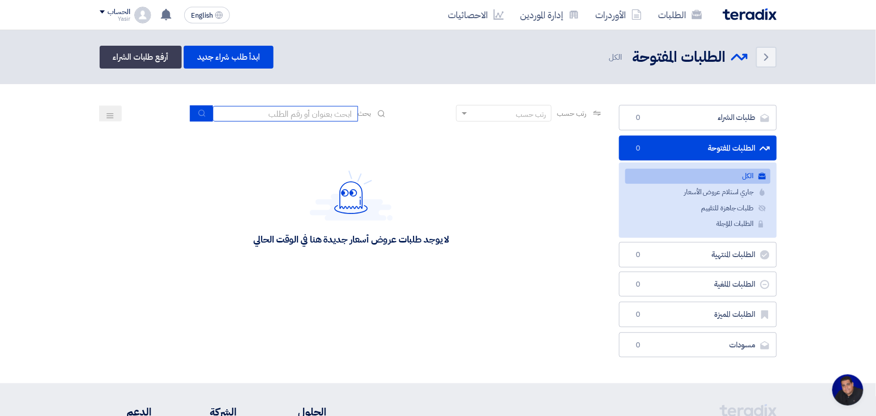
click at [258, 109] on input at bounding box center [285, 114] width 145 height 16
paste input "new"
type input "new"
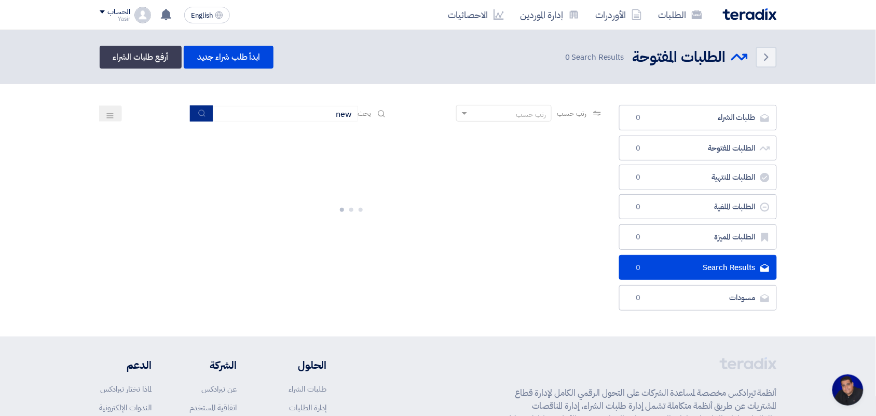
click at [194, 114] on button "submit" at bounding box center [201, 113] width 23 height 16
click at [194, 113] on button "submit" at bounding box center [201, 113] width 23 height 16
click at [265, 114] on input "new" at bounding box center [285, 114] width 145 height 16
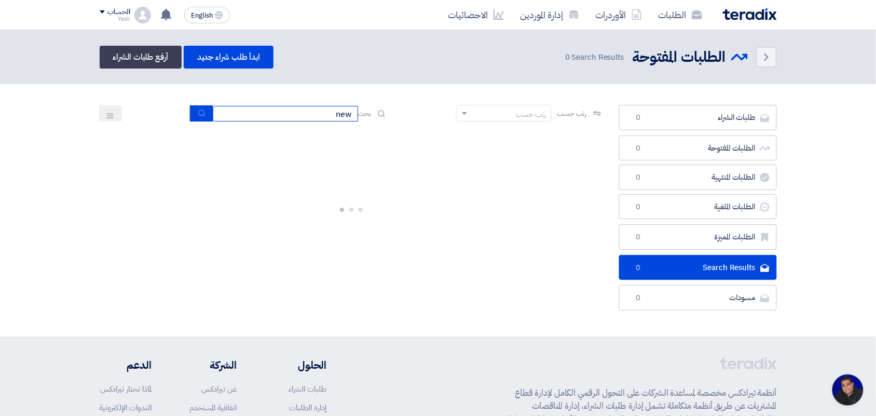
click at [265, 114] on input "new" at bounding box center [285, 114] width 145 height 16
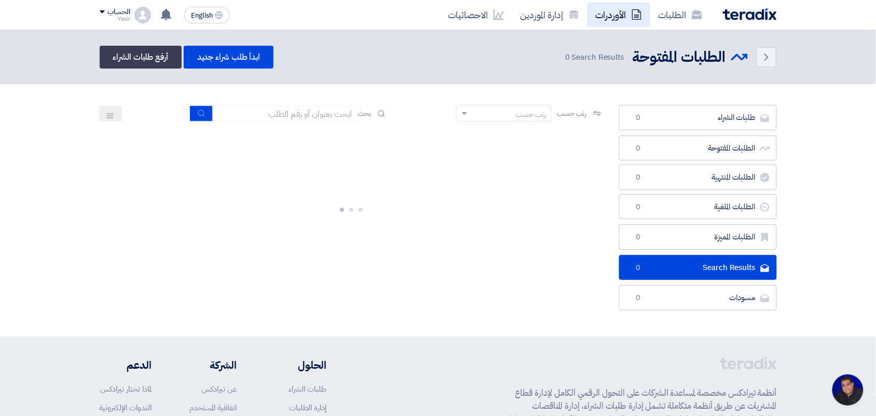
click at [619, 19] on link "الأوردرات" at bounding box center [619, 15] width 63 height 24
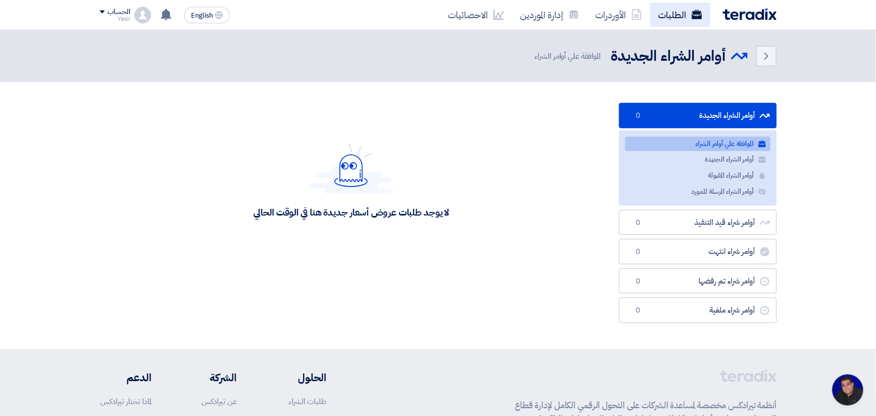
click at [674, 10] on link "الطلبات" at bounding box center [681, 15] width 60 height 24
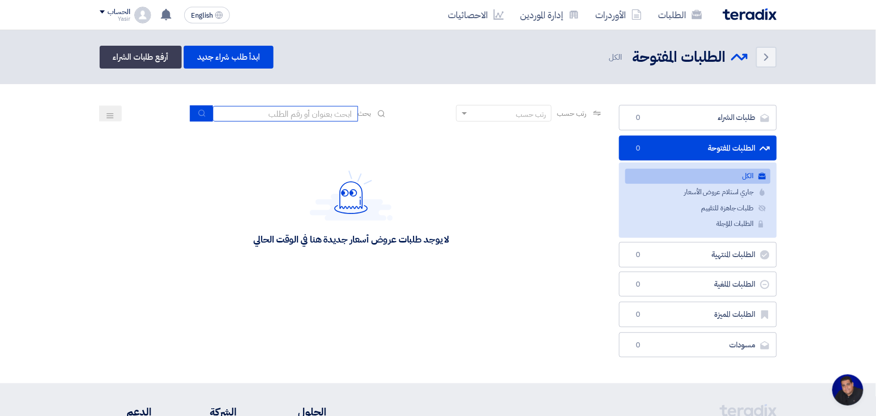
click at [313, 112] on input at bounding box center [285, 114] width 145 height 16
type input "new"
click at [198, 109] on icon "submit" at bounding box center [202, 113] width 8 height 8
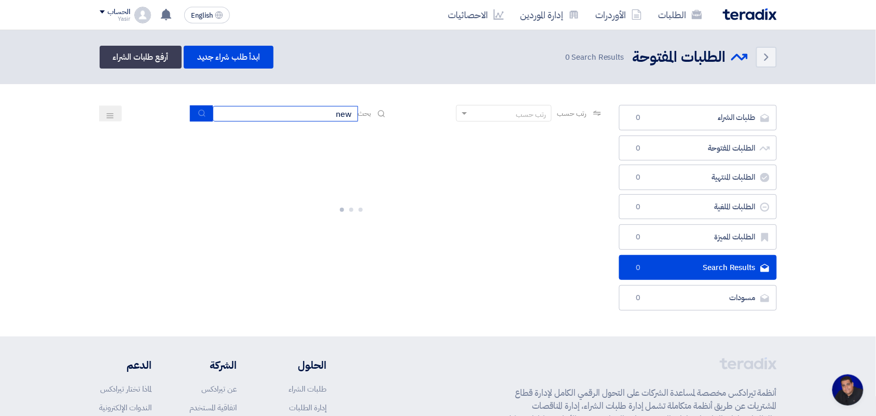
click at [303, 117] on input "new" at bounding box center [285, 114] width 145 height 16
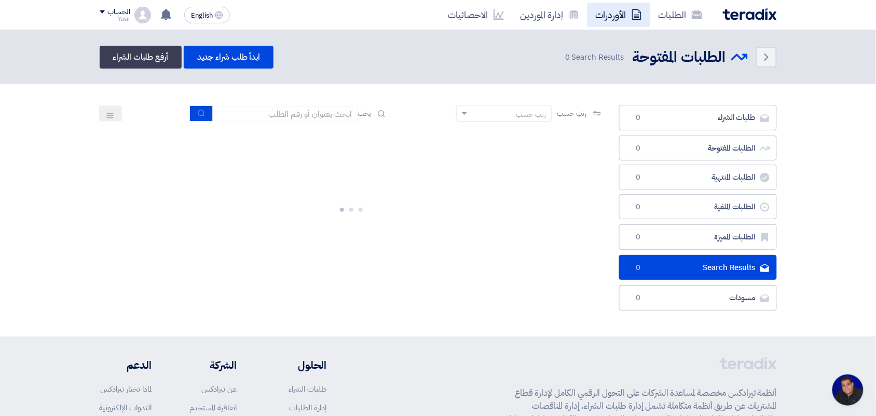
click at [592, 21] on link "الأوردرات" at bounding box center [619, 15] width 63 height 24
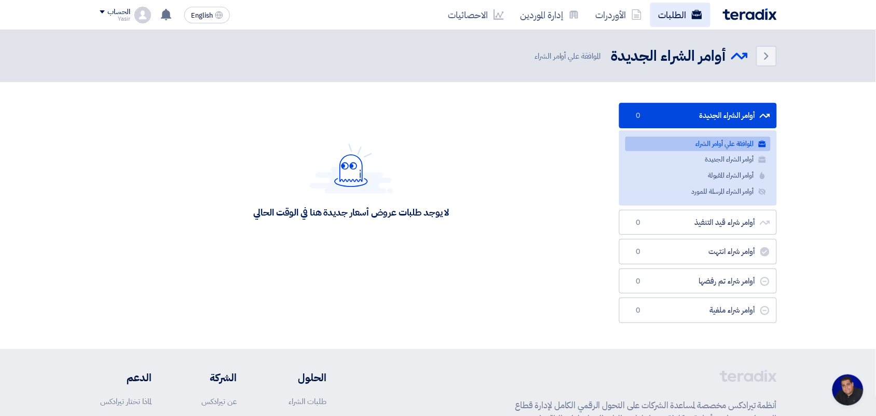
click at [694, 7] on link "الطلبات" at bounding box center [681, 15] width 60 height 24
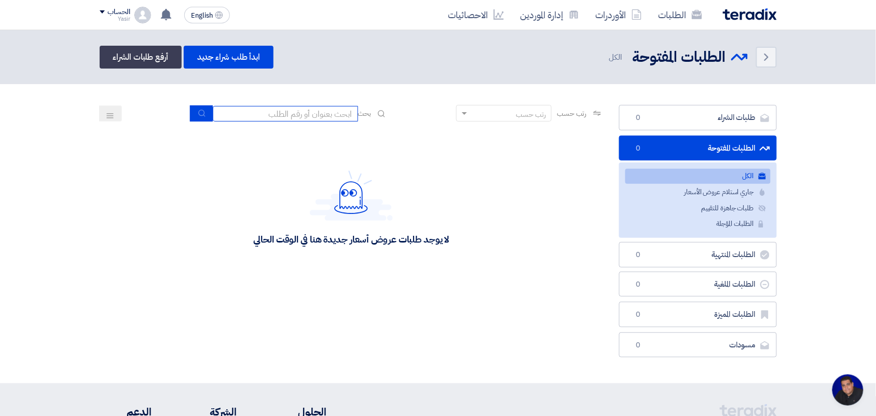
click at [305, 109] on input at bounding box center [285, 114] width 145 height 16
type input "new"
click at [198, 112] on icon "submit" at bounding box center [202, 113] width 8 height 8
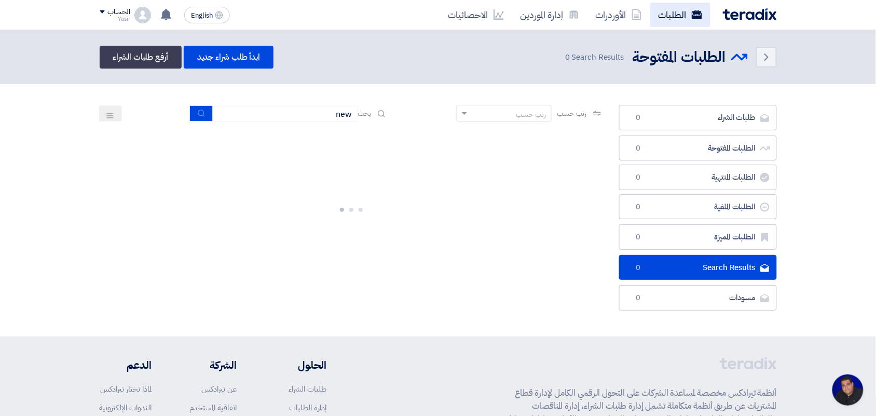
click at [658, 17] on link "الطلبات" at bounding box center [681, 15] width 60 height 24
drag, startPoint x: 614, startPoint y: 21, endPoint x: 627, endPoint y: 15, distance: 15.1
click at [614, 21] on link "الأوردرات" at bounding box center [619, 15] width 63 height 24
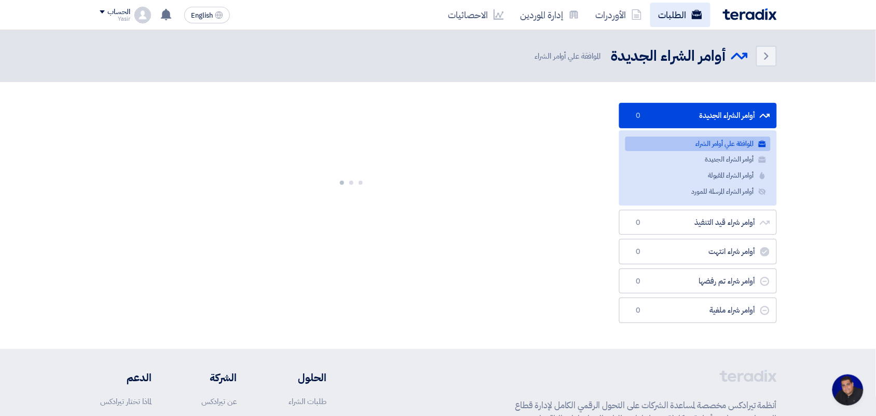
click at [654, 14] on link "الطلبات" at bounding box center [681, 15] width 60 height 24
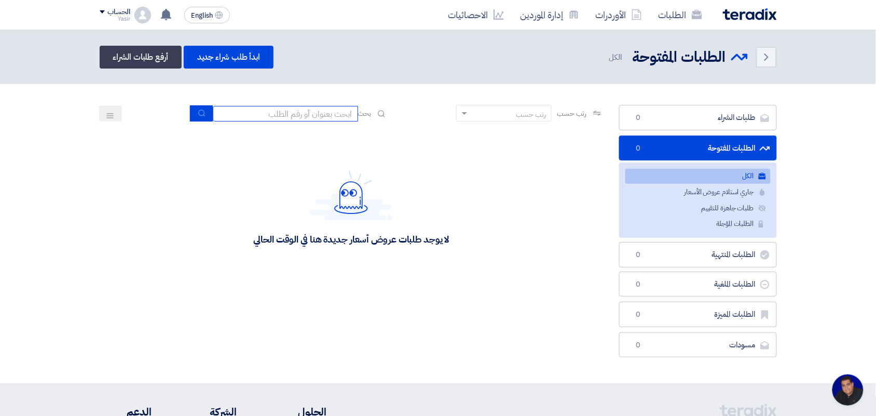
click at [276, 106] on input at bounding box center [285, 114] width 145 height 16
type input "new"
click at [204, 115] on button "submit" at bounding box center [201, 113] width 23 height 16
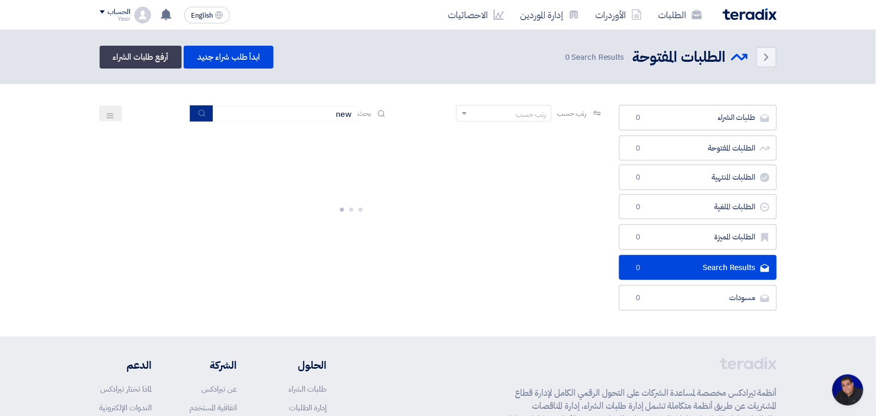
click at [205, 110] on button "submit" at bounding box center [201, 113] width 23 height 16
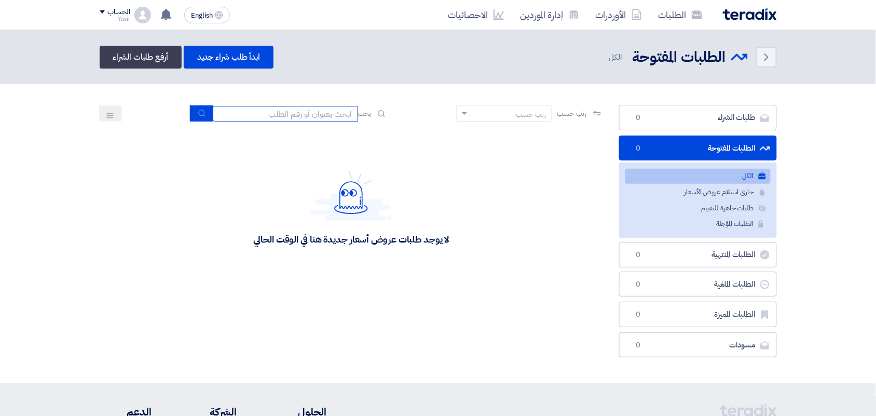
click at [263, 115] on input at bounding box center [285, 114] width 145 height 16
type input "new"
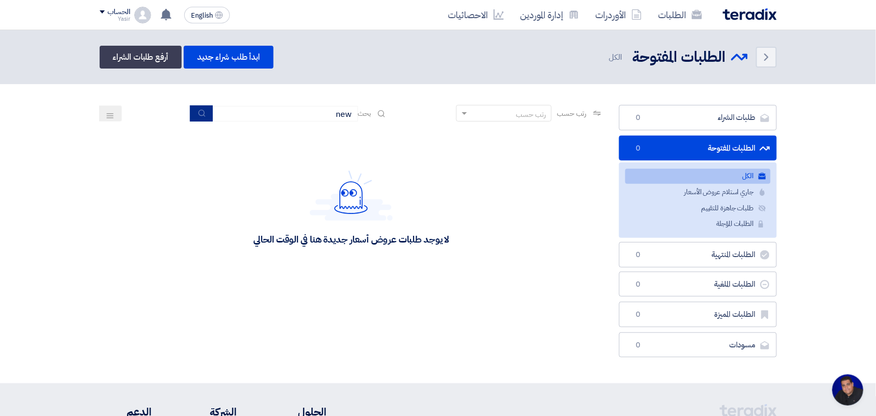
click at [199, 113] on icon "submit" at bounding box center [202, 113] width 8 height 8
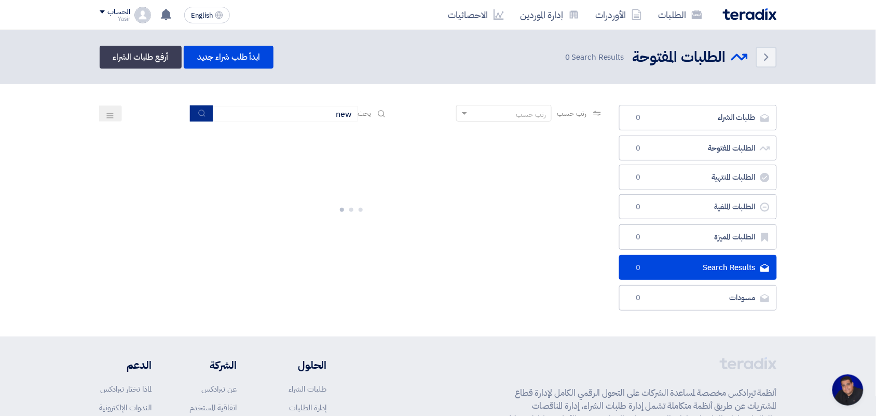
scroll to position [4, 0]
click at [330, 118] on input "new" at bounding box center [285, 114] width 145 height 16
click at [198, 110] on icon "submit" at bounding box center [202, 113] width 8 height 8
click at [198, 112] on icon "submit" at bounding box center [202, 113] width 8 height 8
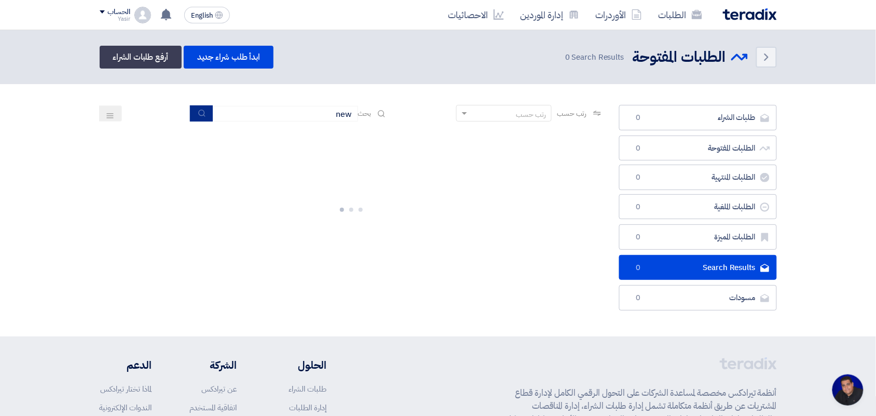
click at [198, 112] on icon "submit" at bounding box center [202, 113] width 8 height 8
click at [279, 113] on input "new" at bounding box center [285, 114] width 145 height 16
click at [625, 17] on link "الأوردرات" at bounding box center [619, 15] width 63 height 24
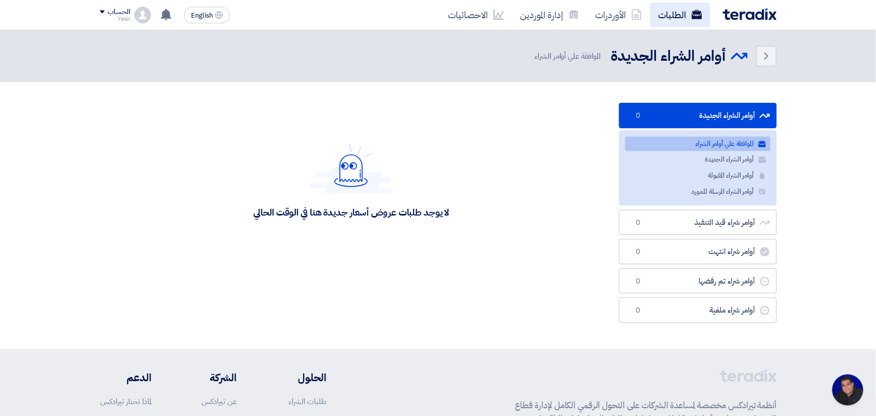
click at [666, 17] on link "الطلبات" at bounding box center [681, 15] width 60 height 24
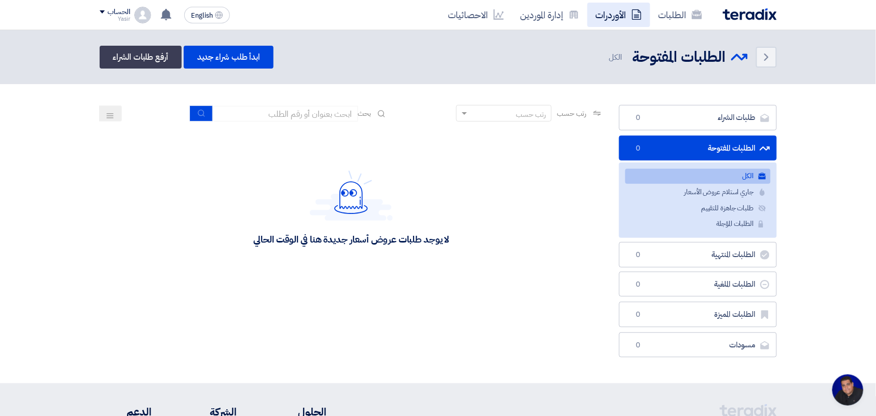
click at [621, 17] on link "الأوردرات" at bounding box center [619, 15] width 63 height 24
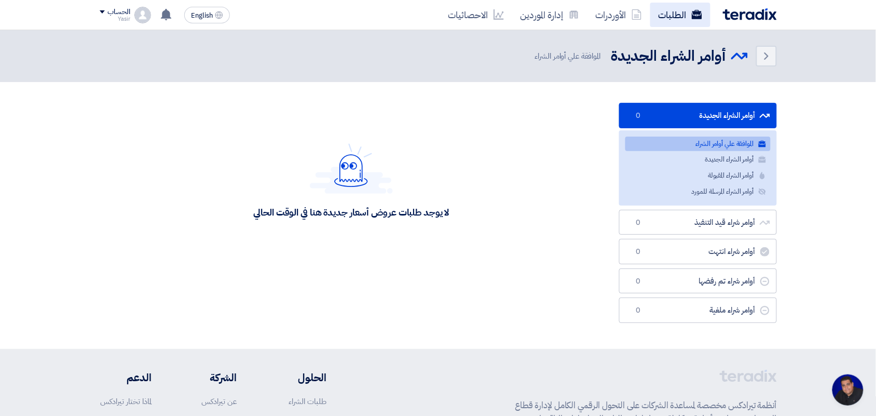
click at [668, 17] on link "الطلبات" at bounding box center [681, 15] width 60 height 24
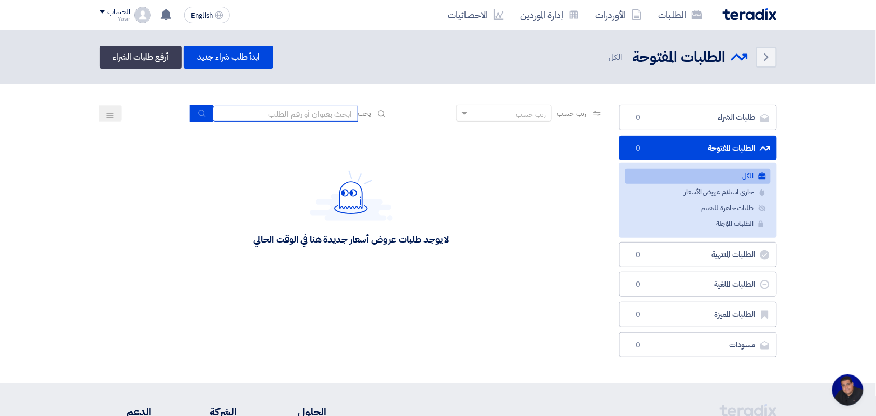
click at [313, 106] on input at bounding box center [285, 114] width 145 height 16
type input "new"
click at [202, 107] on button "submit" at bounding box center [201, 113] width 23 height 16
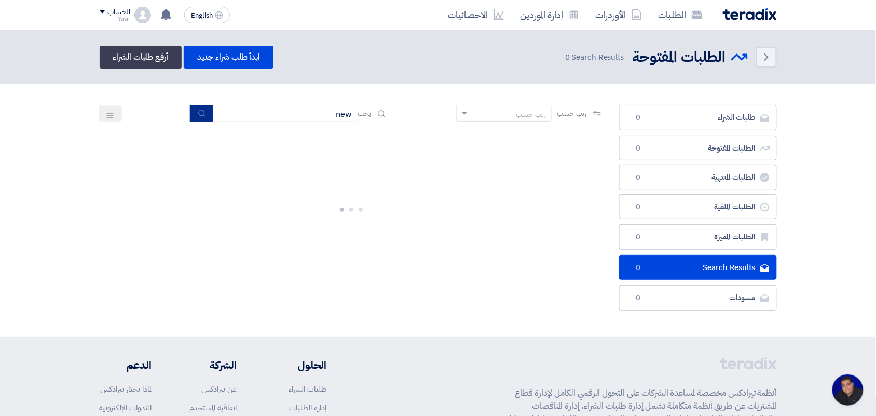
click at [202, 107] on button "submit" at bounding box center [201, 113] width 23 height 16
click at [535, 23] on link "إدارة الموردين" at bounding box center [549, 15] width 75 height 24
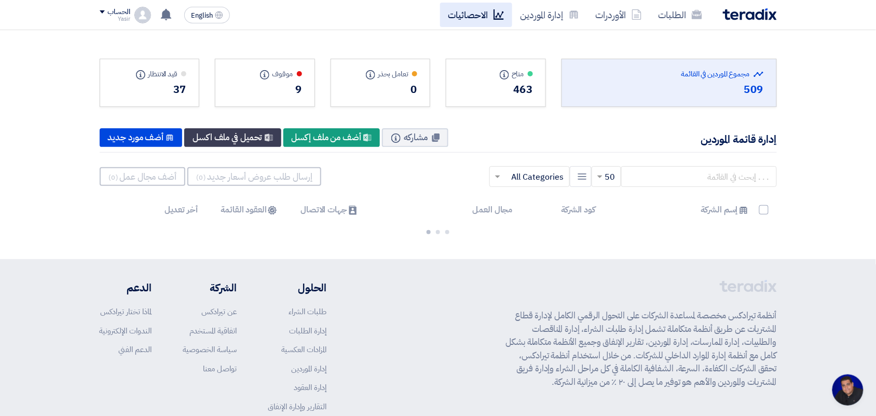
click at [478, 15] on link "الاحصائيات" at bounding box center [476, 15] width 72 height 24
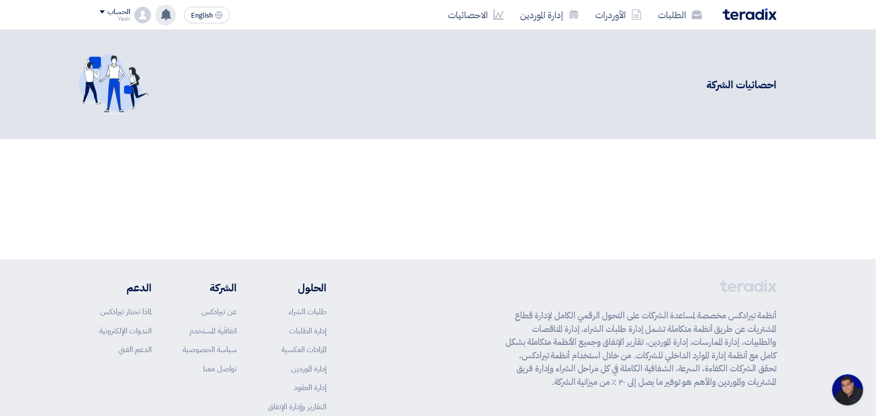
click at [168, 13] on use at bounding box center [166, 14] width 10 height 11
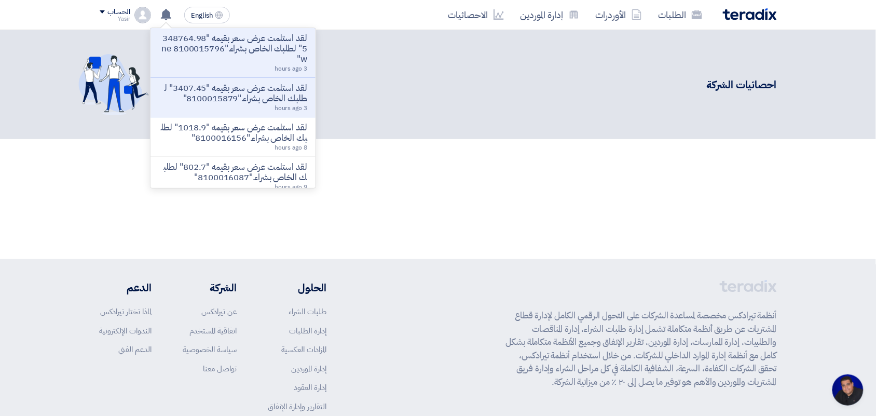
click at [213, 96] on p "لقد استلمت عرض سعر بقيمه "3407.45" لطلبك الخاص بشراء."8100015879"" at bounding box center [233, 93] width 148 height 21
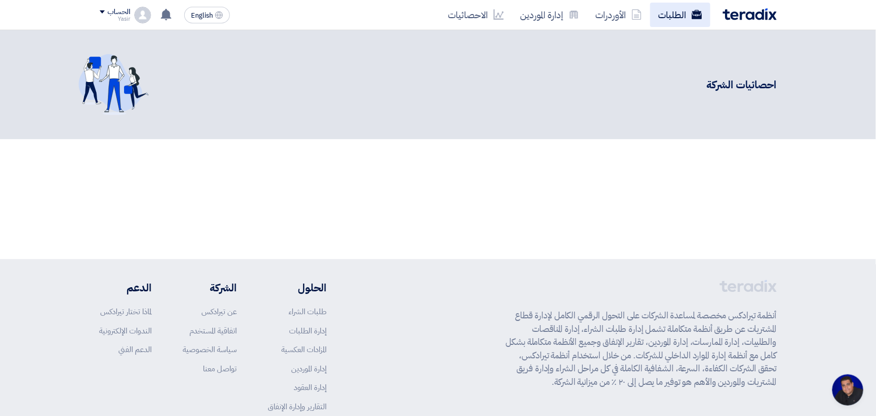
click at [659, 19] on link "الطلبات" at bounding box center [681, 15] width 60 height 24
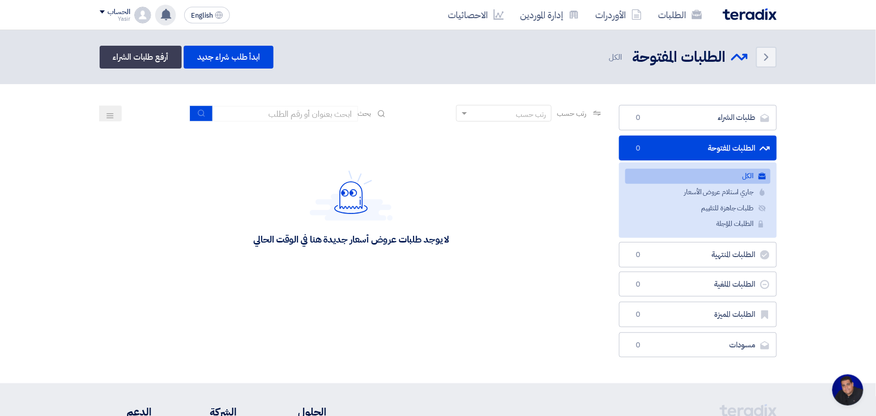
click at [168, 17] on use at bounding box center [166, 14] width 10 height 11
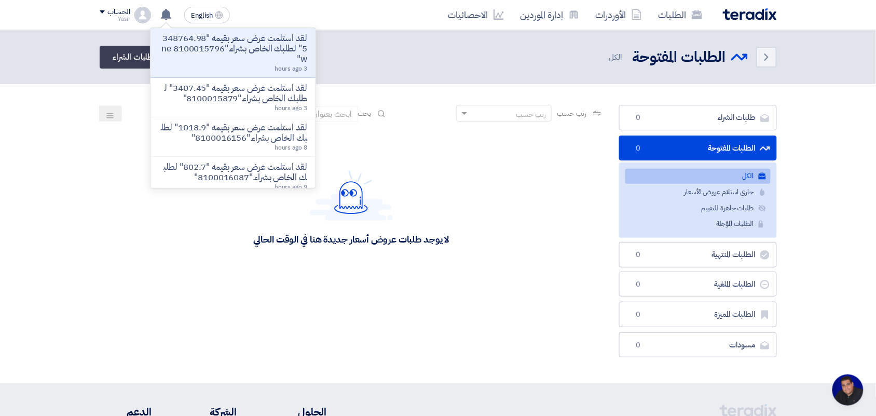
click at [174, 96] on p "لقد استلمت عرض سعر بقيمه "3407.45" لطلبك الخاص بشراء."8100015879"" at bounding box center [233, 93] width 148 height 21
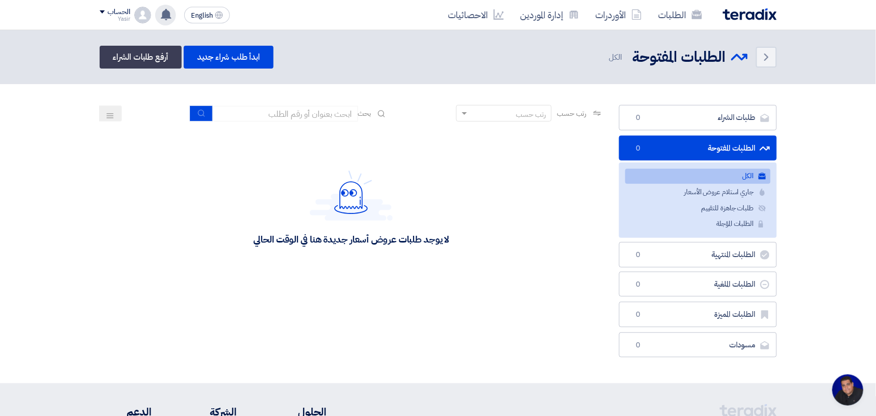
click at [161, 12] on icon at bounding box center [165, 14] width 11 height 11
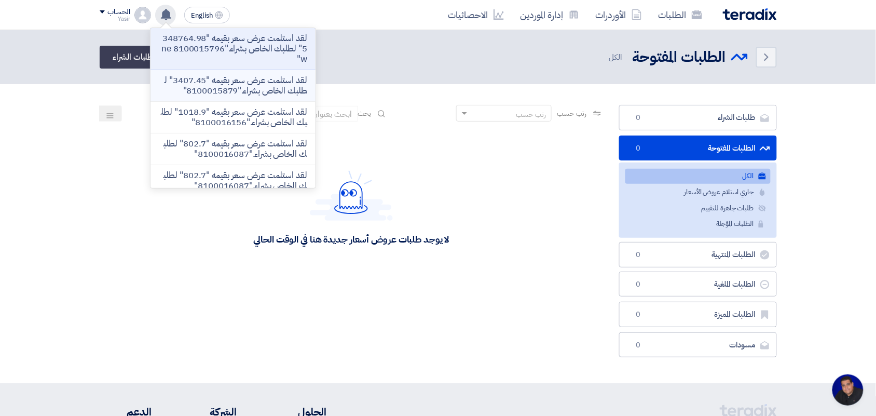
click at [193, 82] on p "لقد استلمت عرض سعر بقيمه "3407.45" لطلبك الخاص بشراء."8100015879"" at bounding box center [233, 85] width 148 height 21
